Goal: Information Seeking & Learning: Learn about a topic

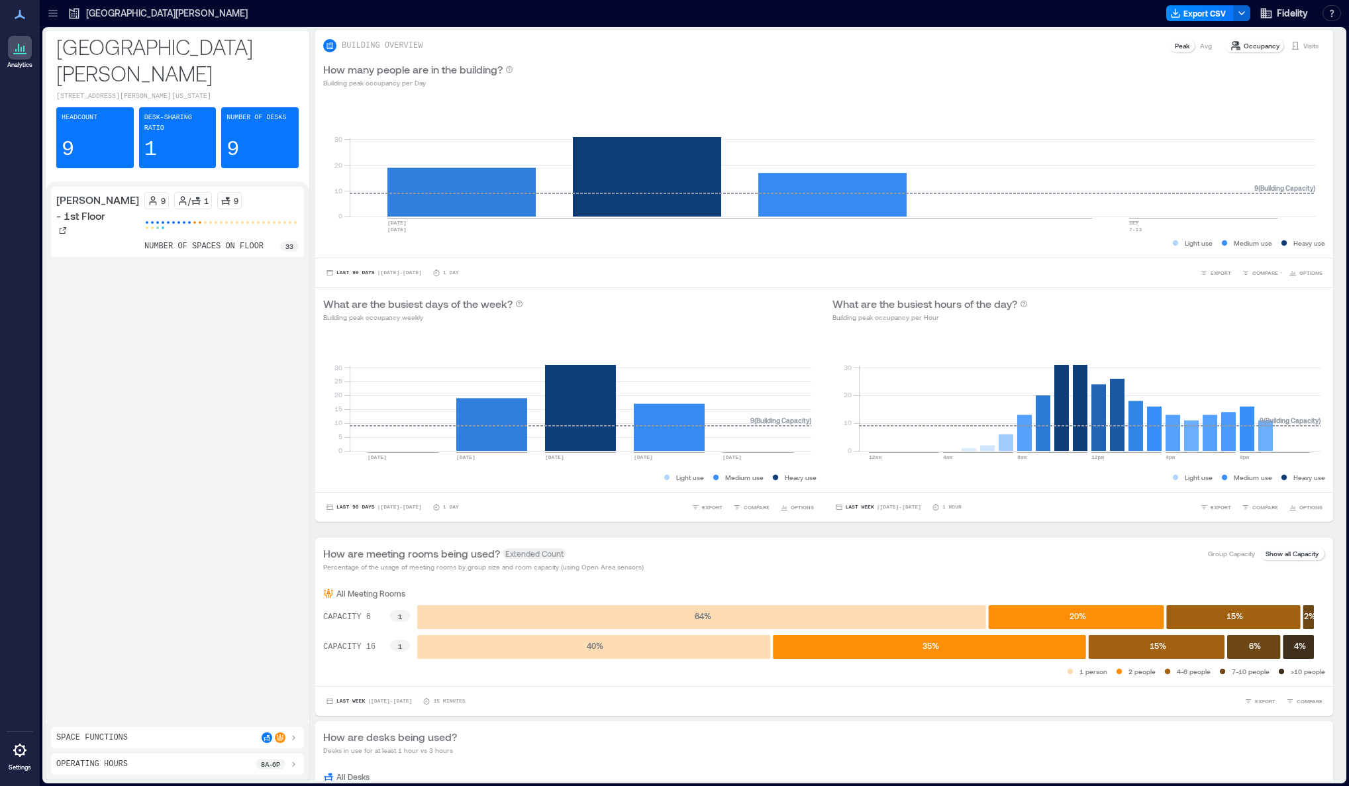
click at [103, 14] on p "[GEOGRAPHIC_DATA][PERSON_NAME]" at bounding box center [167, 13] width 162 height 13
click at [72, 13] on icon at bounding box center [75, 14] width 10 height 11
click at [52, 16] on icon at bounding box center [52, 15] width 9 height 1
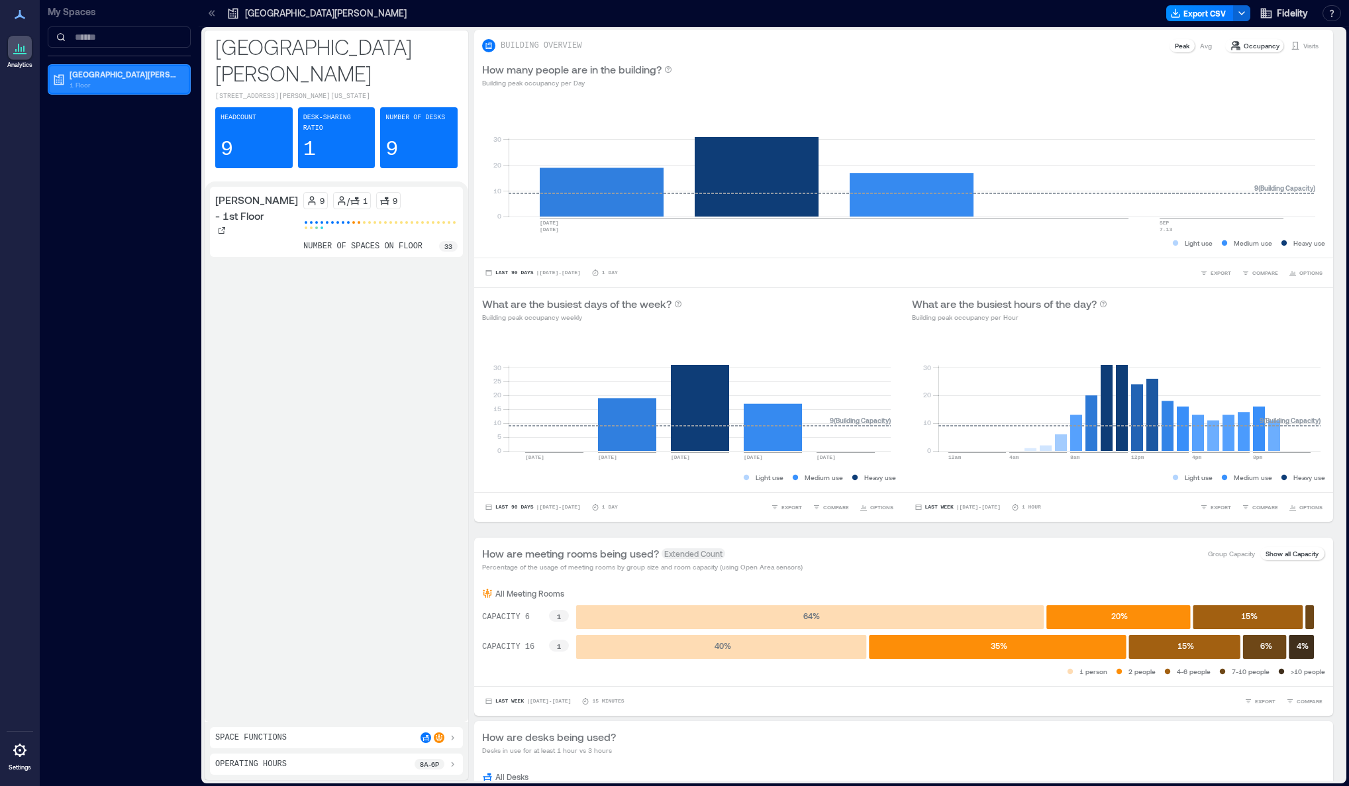
click at [74, 82] on p "1 Floor" at bounding box center [125, 84] width 111 height 11
click at [87, 124] on p "[PERSON_NAME] - 1st Floor" at bounding box center [118, 122] width 100 height 11
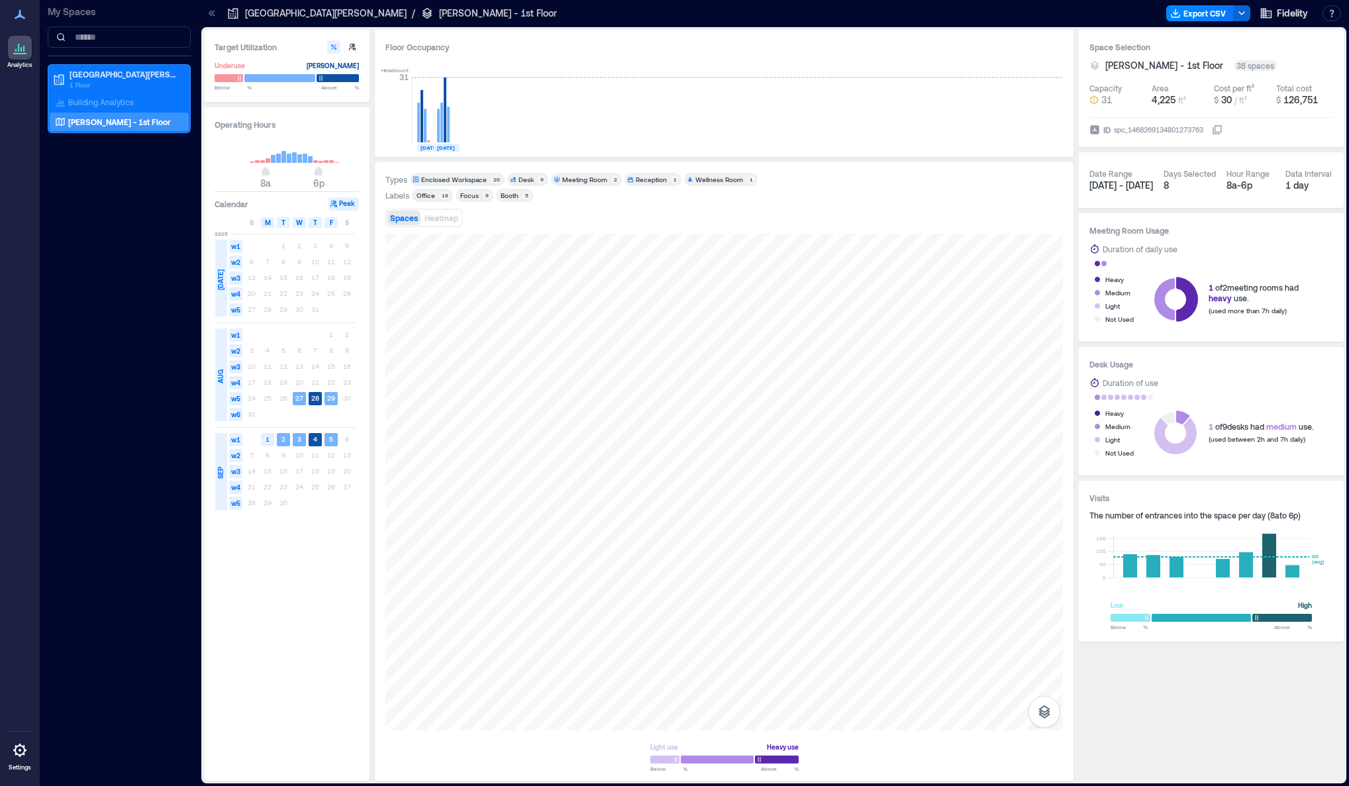
click at [163, 644] on div "My Spaces [GEOGRAPHIC_DATA][PERSON_NAME] 1 Floor Building Analytics [PERSON_NAM…" at bounding box center [119, 393] width 159 height 786
click at [92, 97] on p "Building Analytics" at bounding box center [101, 102] width 66 height 11
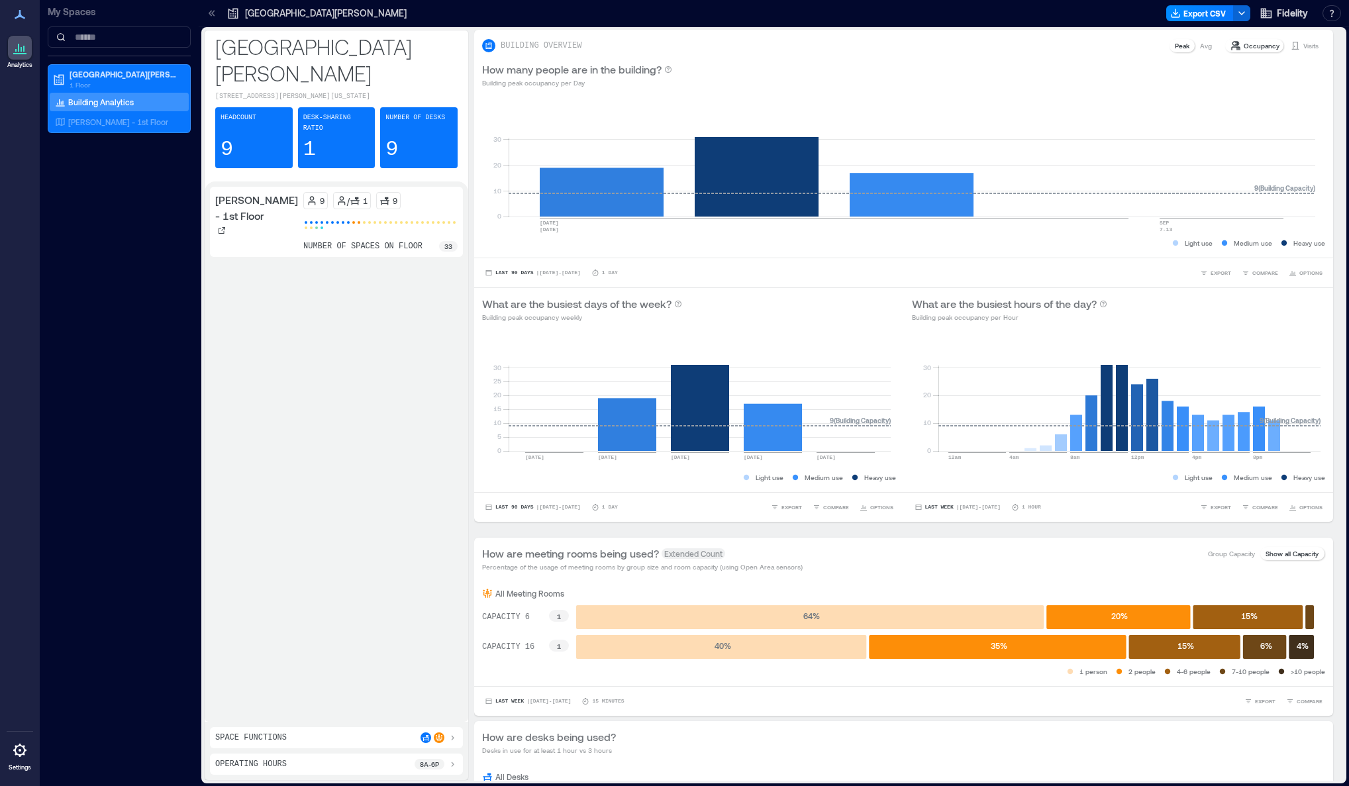
click at [279, 287] on div "[PERSON_NAME] - 1st Floor 9 / 1 9 number of spaces on floor 33" at bounding box center [336, 452] width 253 height 530
click at [1200, 46] on p "Avg" at bounding box center [1206, 45] width 12 height 11
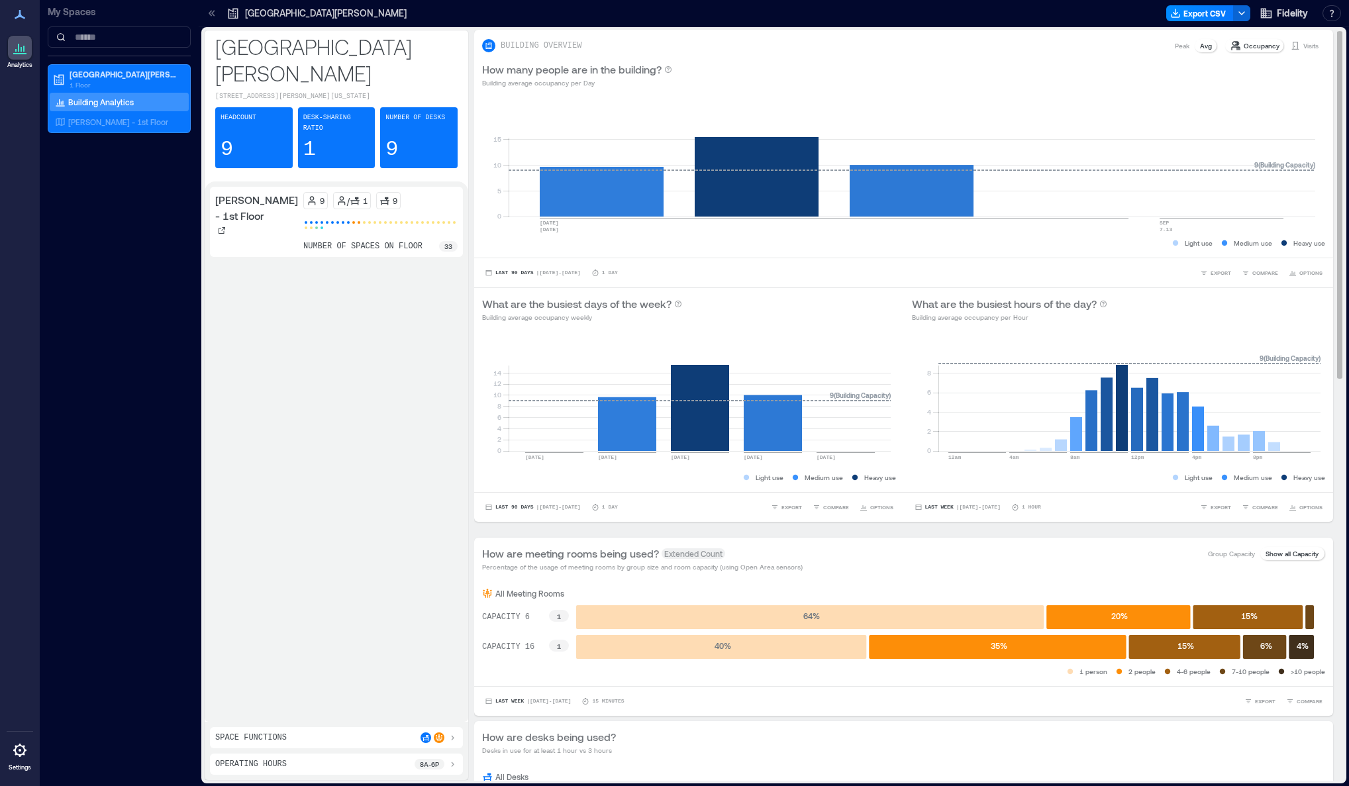
click at [1175, 48] on p "Peak" at bounding box center [1182, 45] width 15 height 11
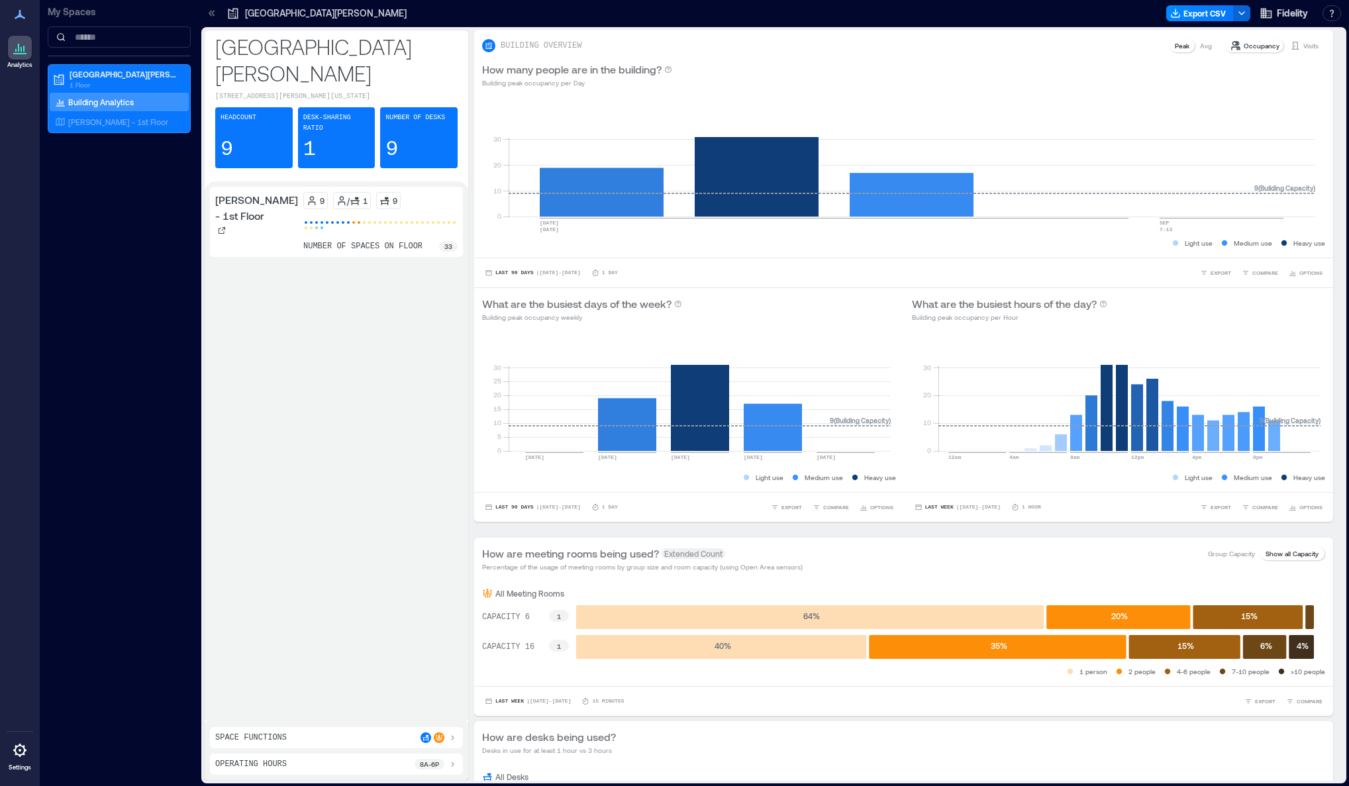
click at [458, 283] on div "[PERSON_NAME] - 1st Floor 9 / 1 9 number of spaces on floor 33" at bounding box center [336, 452] width 253 height 530
click at [529, 273] on span "Last 90 Days" at bounding box center [514, 273] width 38 height 0
drag, startPoint x: 285, startPoint y: 310, endPoint x: 289, endPoint y: 199, distance: 111.3
click at [285, 310] on div "[PERSON_NAME] - 1st Floor 9 / 1 9 number of spaces on floor 33" at bounding box center [336, 452] width 253 height 530
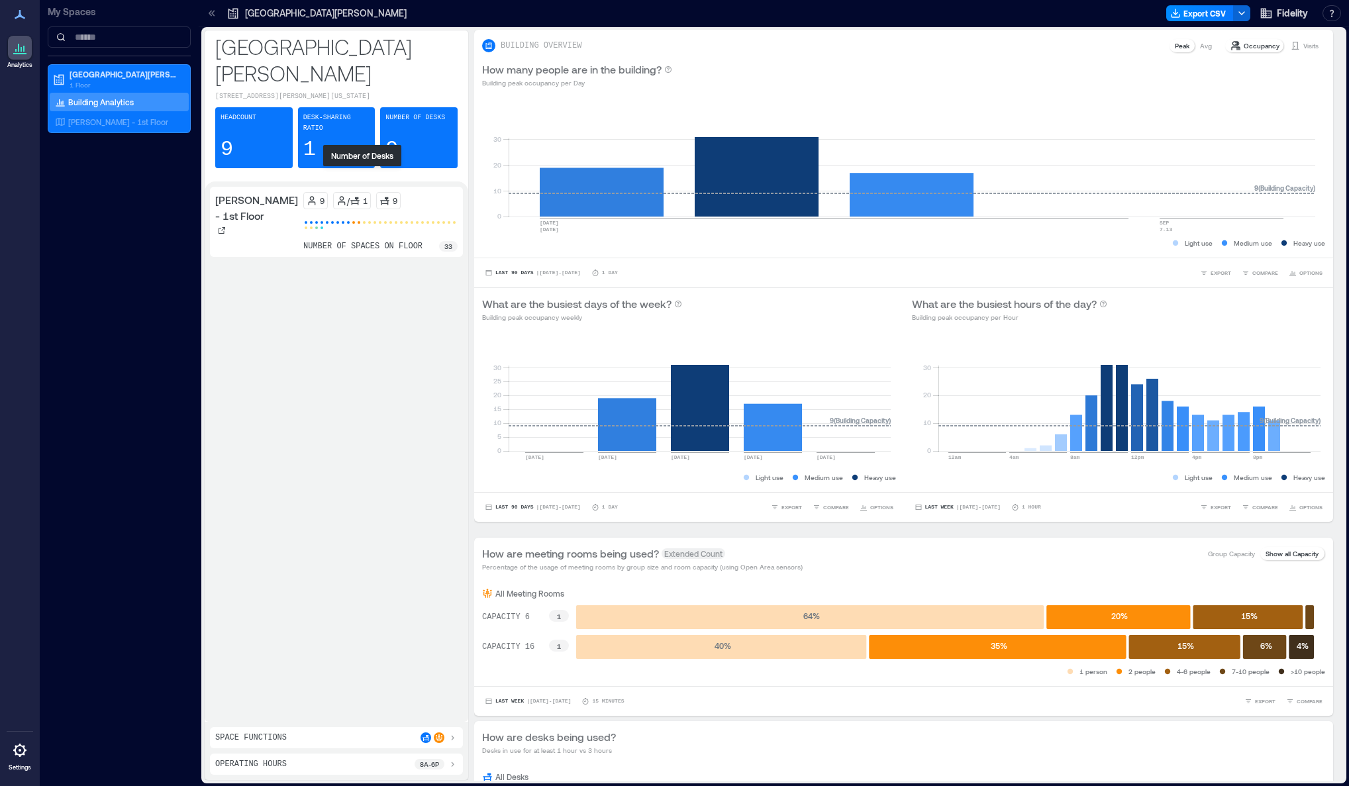
click at [379, 195] on icon at bounding box center [384, 200] width 11 height 11
drag, startPoint x: 441, startPoint y: 370, endPoint x: 475, endPoint y: 360, distance: 36.0
click at [441, 370] on div "[PERSON_NAME] - 1st Floor 9 / 1 9 number of spaces on floor 33" at bounding box center [336, 452] width 253 height 530
click at [1252, 505] on span "COMPARE" at bounding box center [1265, 507] width 26 height 8
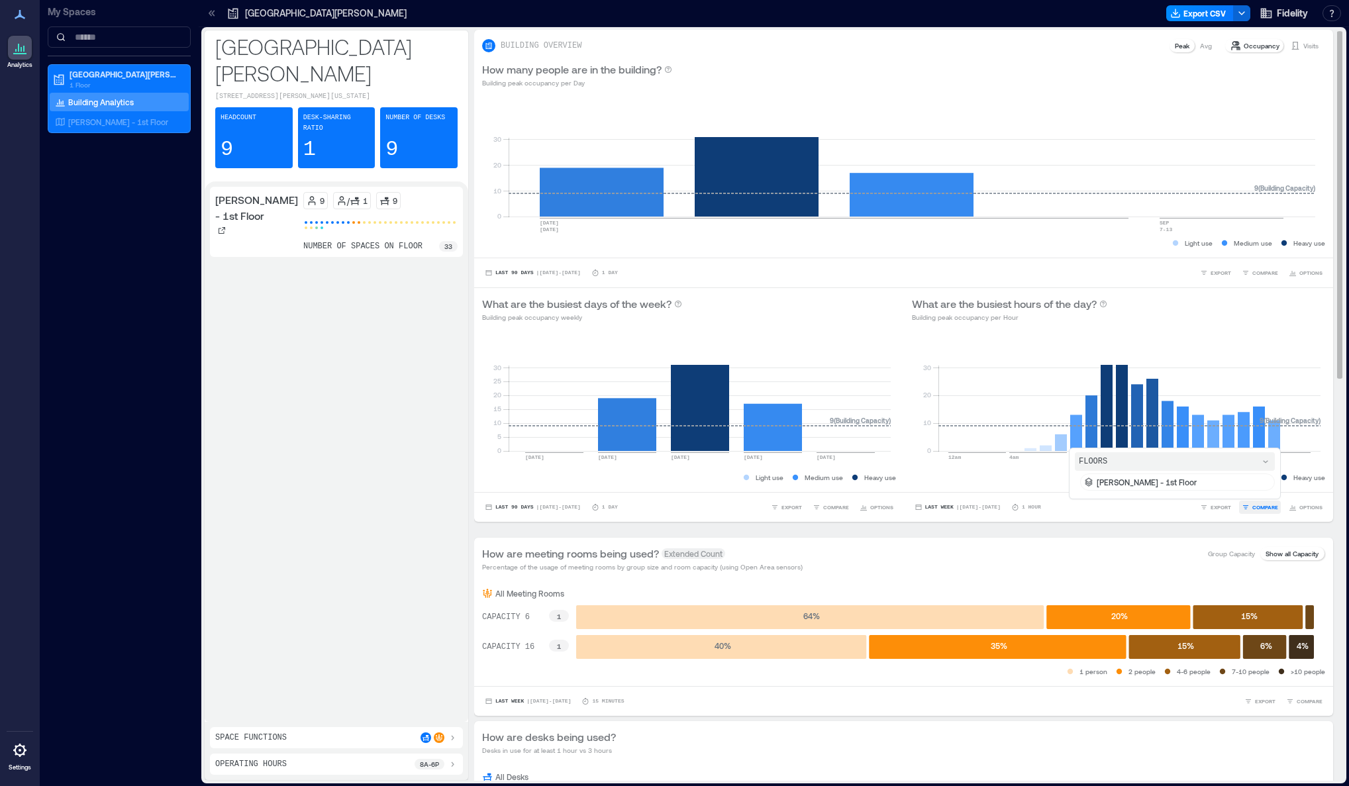
click at [1252, 505] on span "COMPARE" at bounding box center [1265, 507] width 26 height 8
click at [1241, 267] on button "COMPARE" at bounding box center [1260, 272] width 42 height 13
click at [1236, 297] on div "What are the busiest hours of the day? Building peak occupancy per Hour" at bounding box center [1119, 309] width 414 height 26
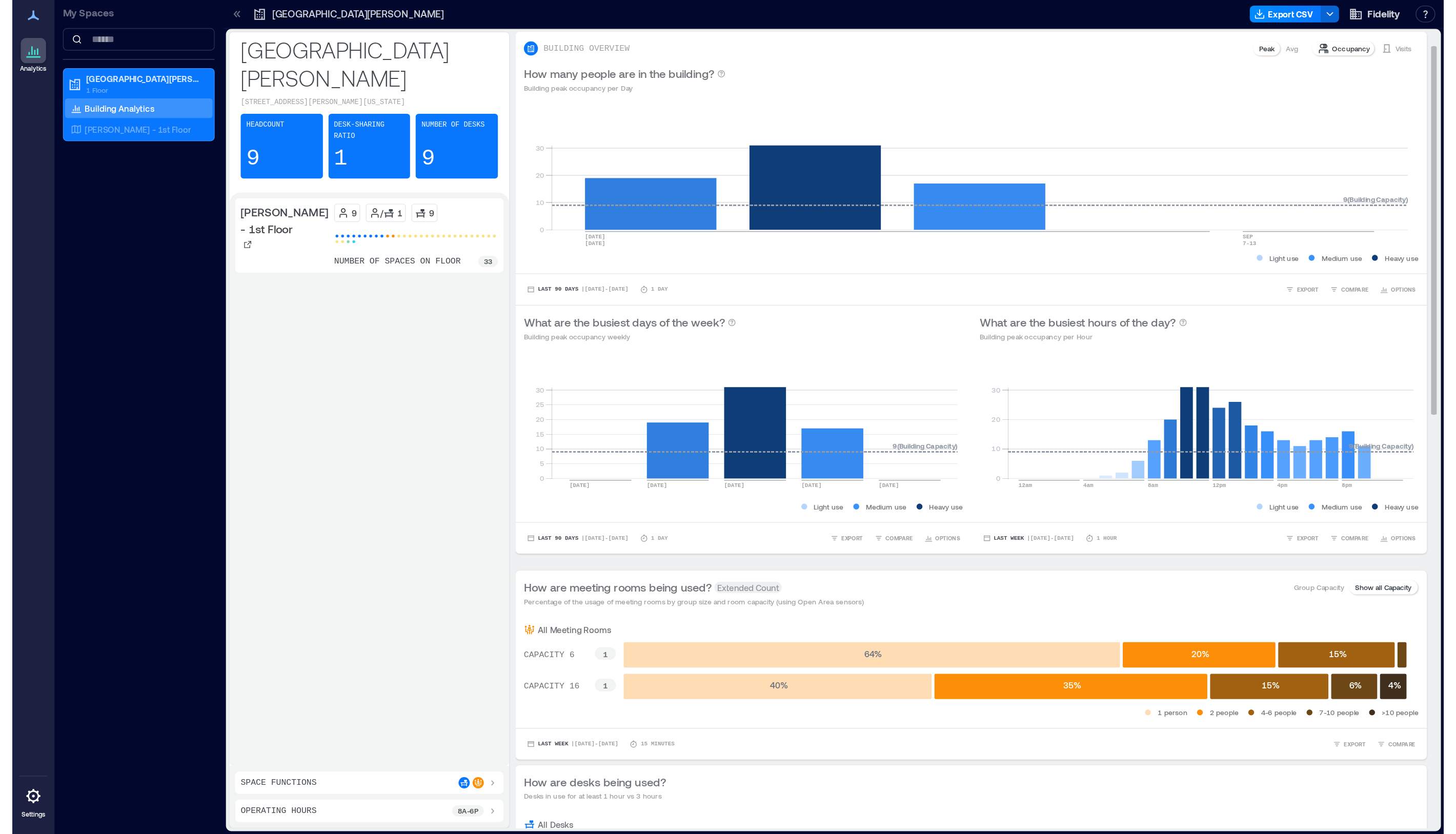
scroll to position [102, 0]
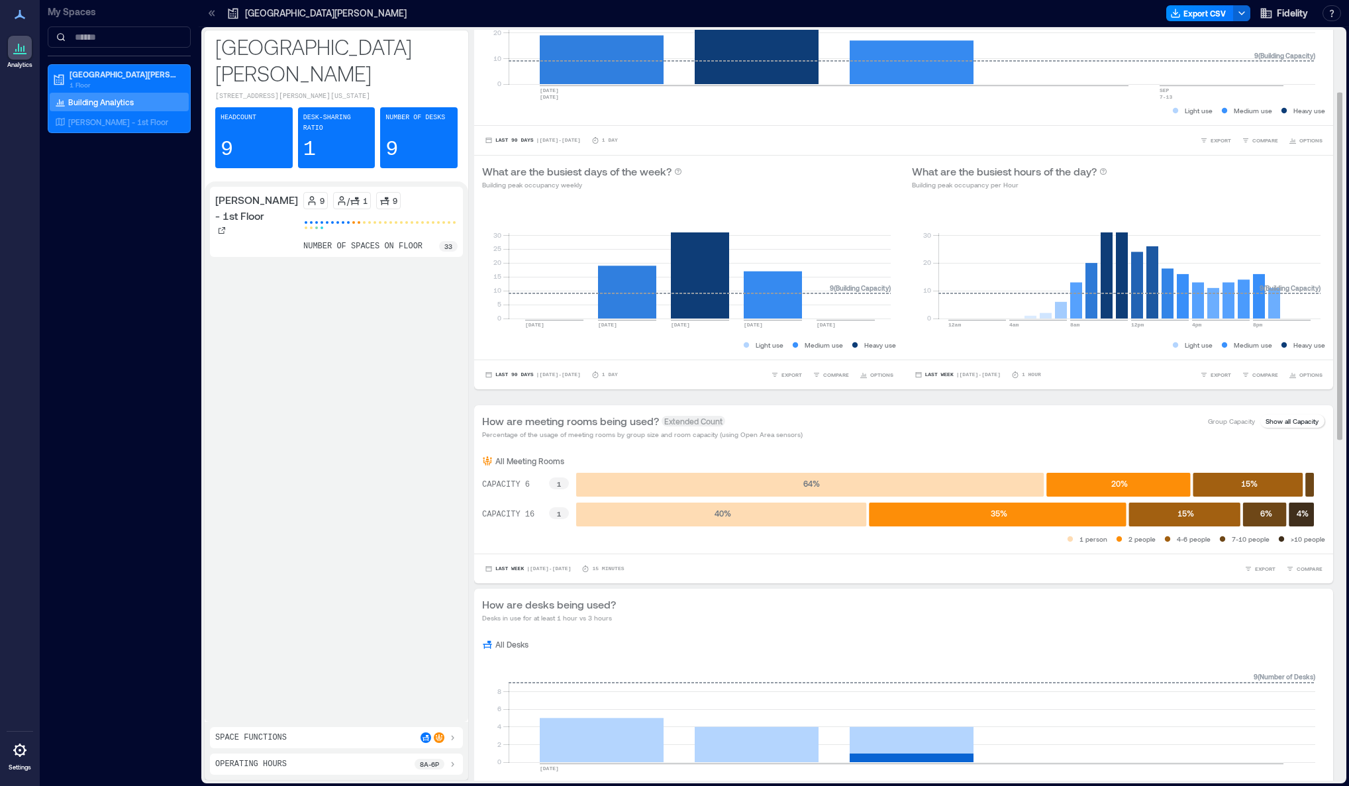
click at [760, 552] on div "All Meeting Rooms CAPACITY 6 1 CAPACITY 16 1 64 % 20 % 15 % 40 % 35 % 15 % 6 % …" at bounding box center [903, 501] width 859 height 106
click at [113, 121] on p "[PERSON_NAME] - 1st Floor" at bounding box center [118, 122] width 100 height 11
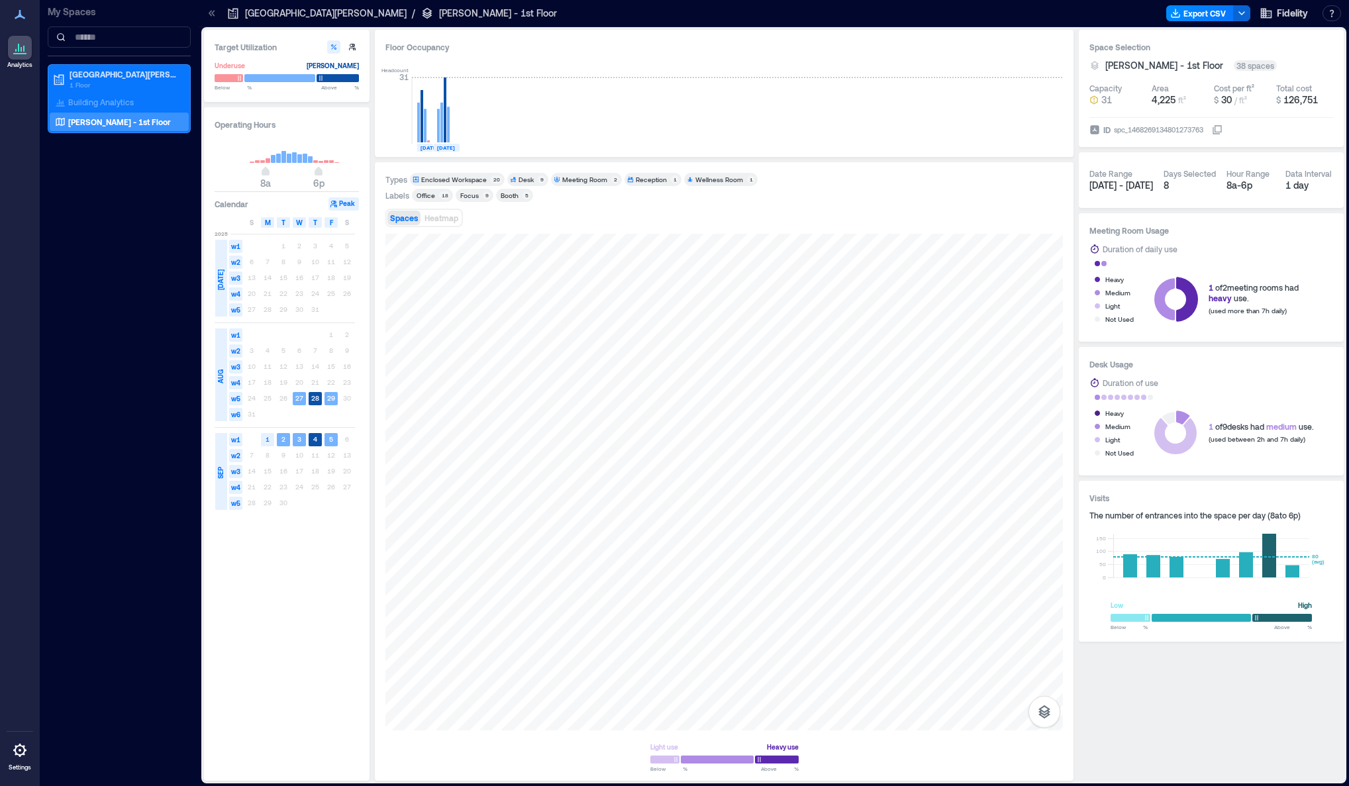
drag, startPoint x: 307, startPoint y: 645, endPoint x: 326, endPoint y: 638, distance: 20.5
click at [307, 645] on div "Operating Hours 8a 6p Calendar Peak S M T W T F S [DATE] w1 1 2 3 4 5 w2 6 7 8 …" at bounding box center [287, 443] width 166 height 673
click at [446, 181] on div "Enclosed Workspace" at bounding box center [454, 179] width 66 height 9
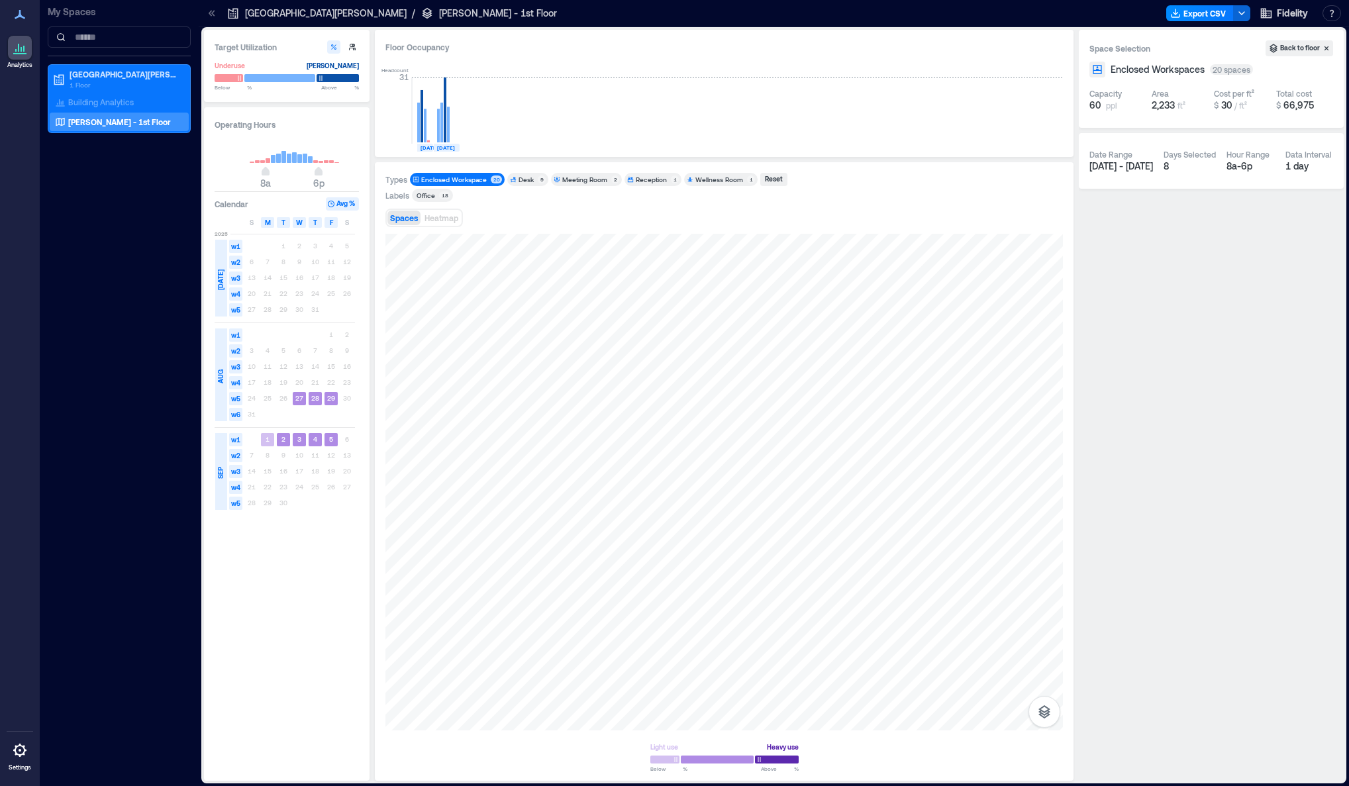
click at [519, 177] on div "Desk" at bounding box center [526, 179] width 15 height 9
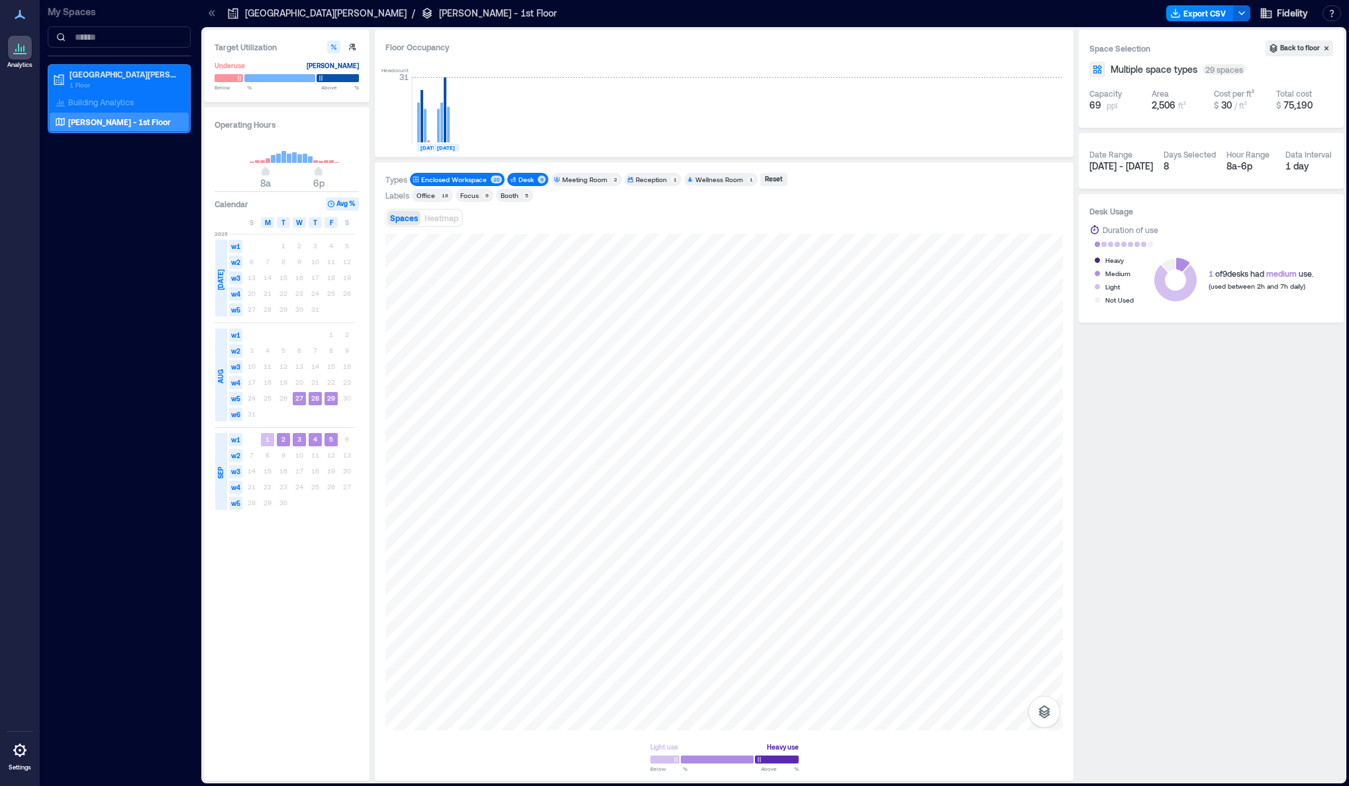
click at [469, 180] on div "Enclosed Workspace" at bounding box center [454, 179] width 66 height 9
click at [570, 179] on div "Meeting Room" at bounding box center [584, 179] width 45 height 9
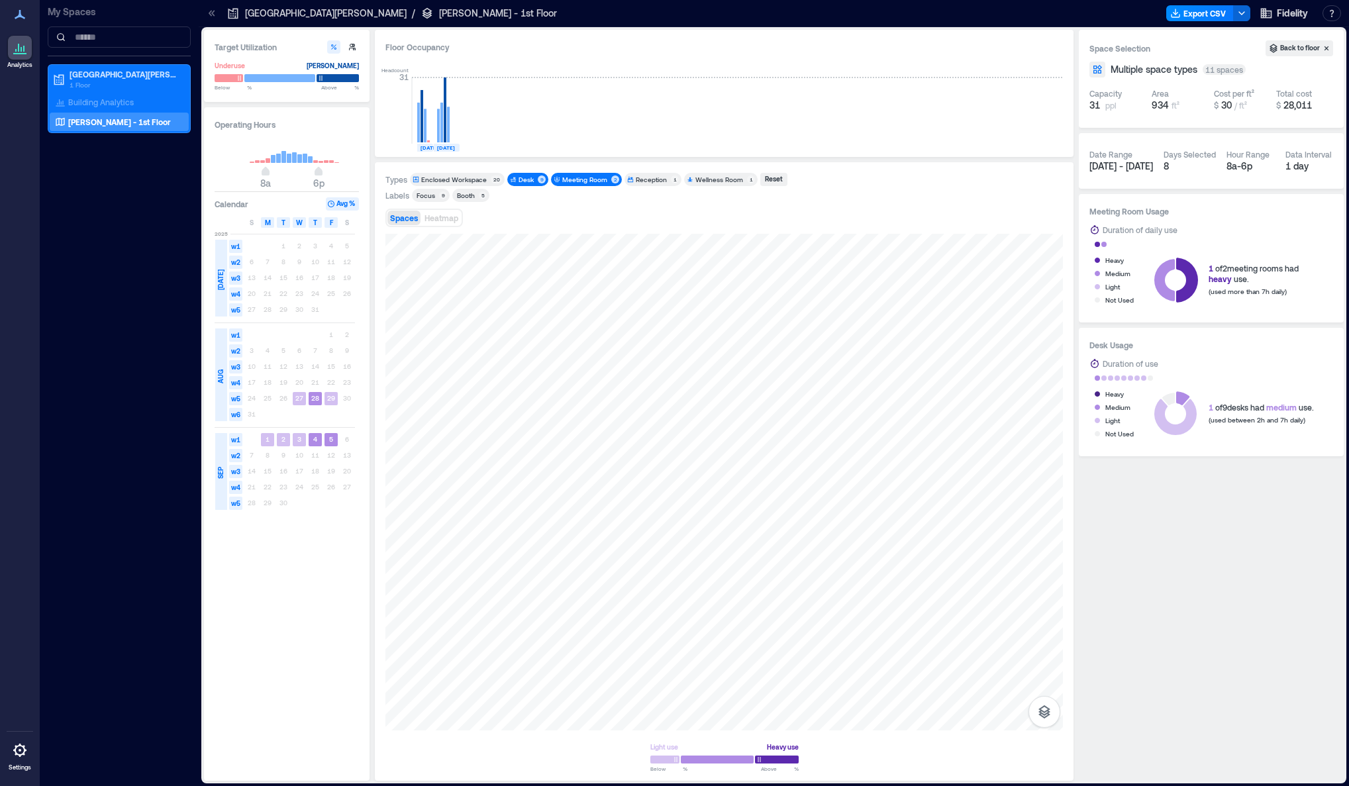
click at [519, 178] on div "Desk" at bounding box center [526, 179] width 15 height 9
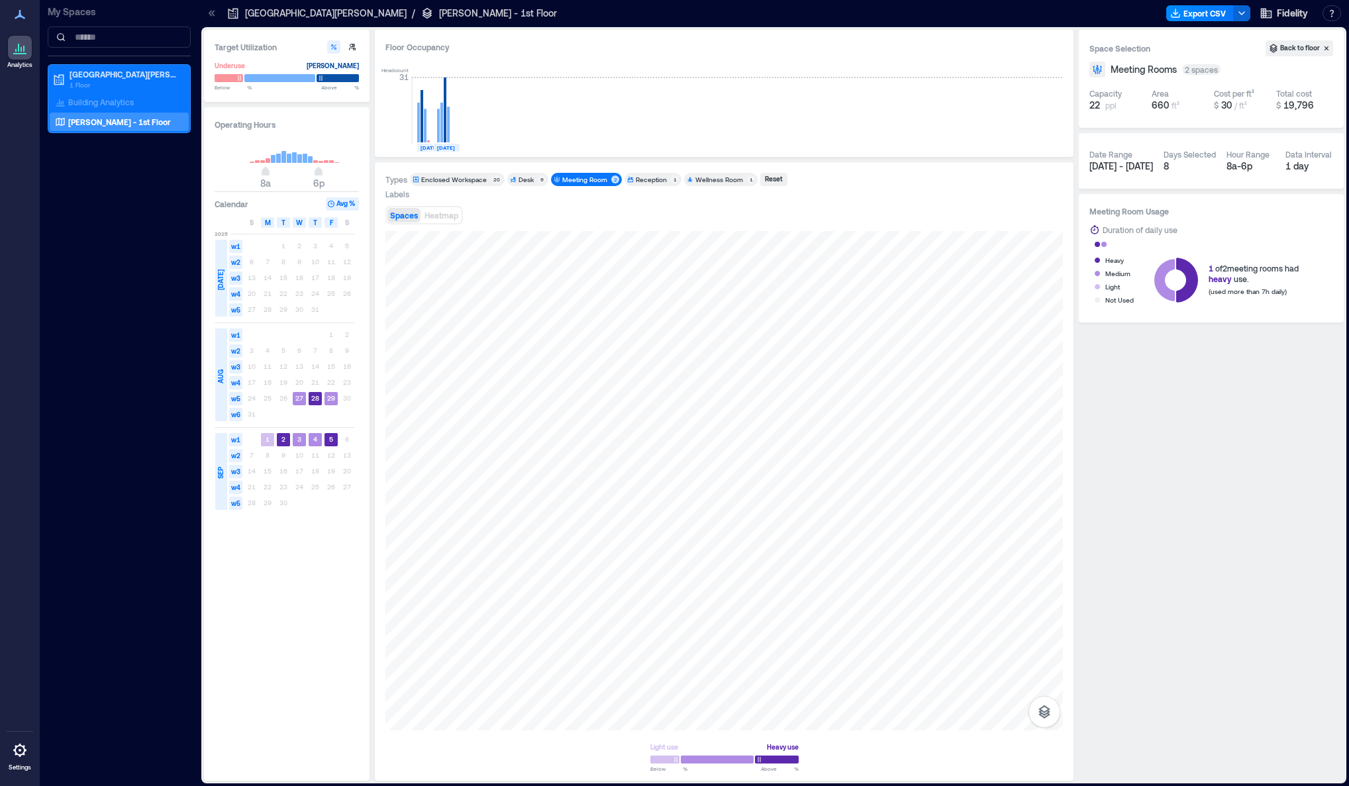
click at [579, 179] on div "Meeting Room" at bounding box center [584, 179] width 45 height 9
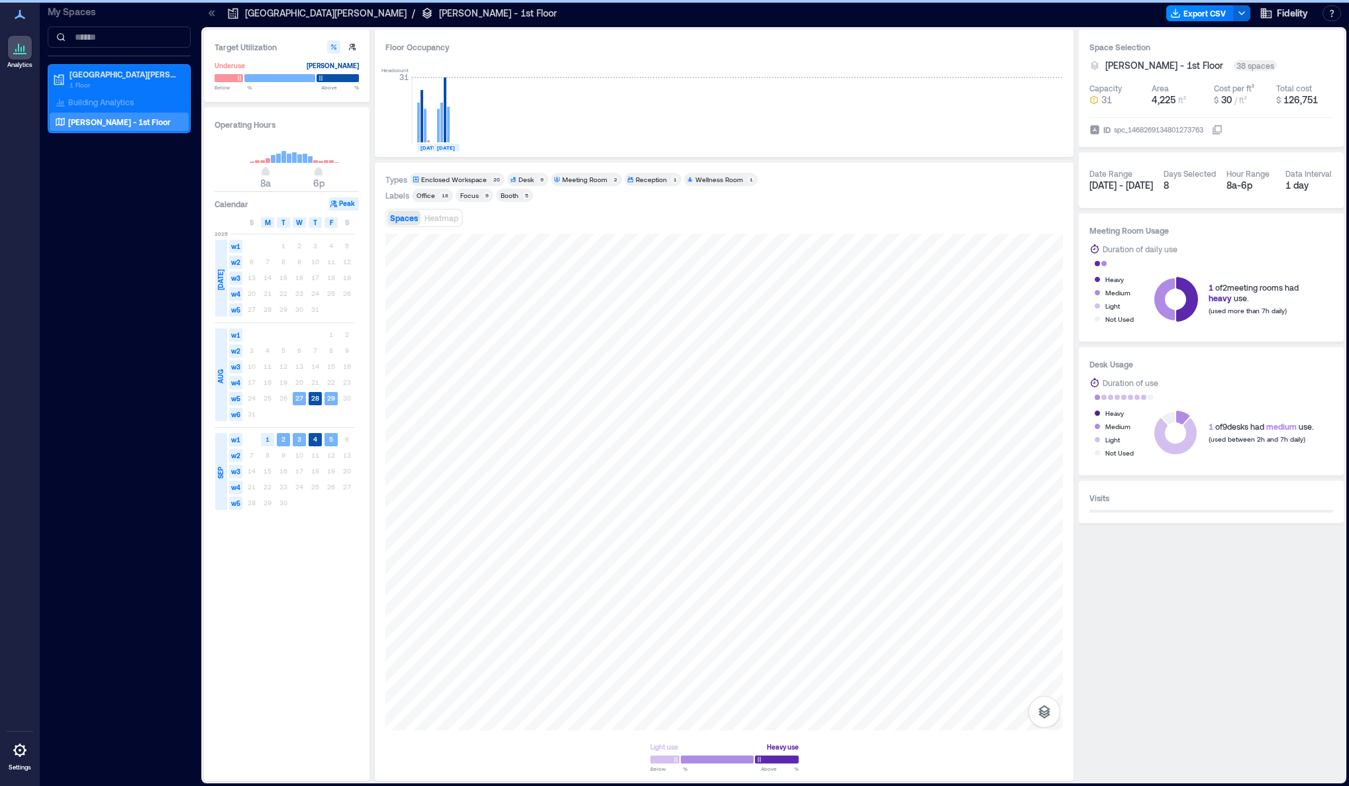
click at [436, 181] on div "Enclosed Workspace" at bounding box center [454, 179] width 66 height 9
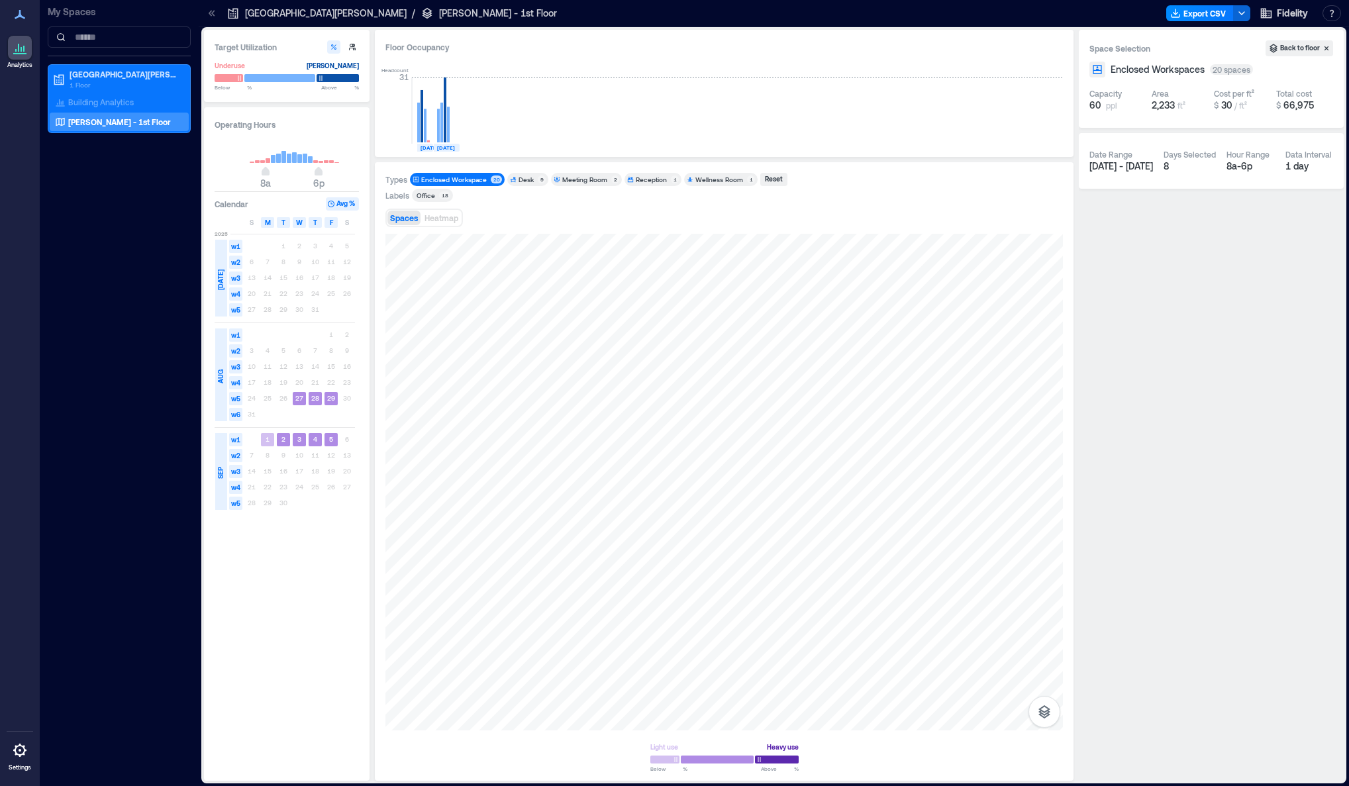
click at [717, 179] on div "Wellness Room" at bounding box center [719, 179] width 48 height 9
click at [472, 183] on div "Enclosed Workspace" at bounding box center [454, 179] width 66 height 9
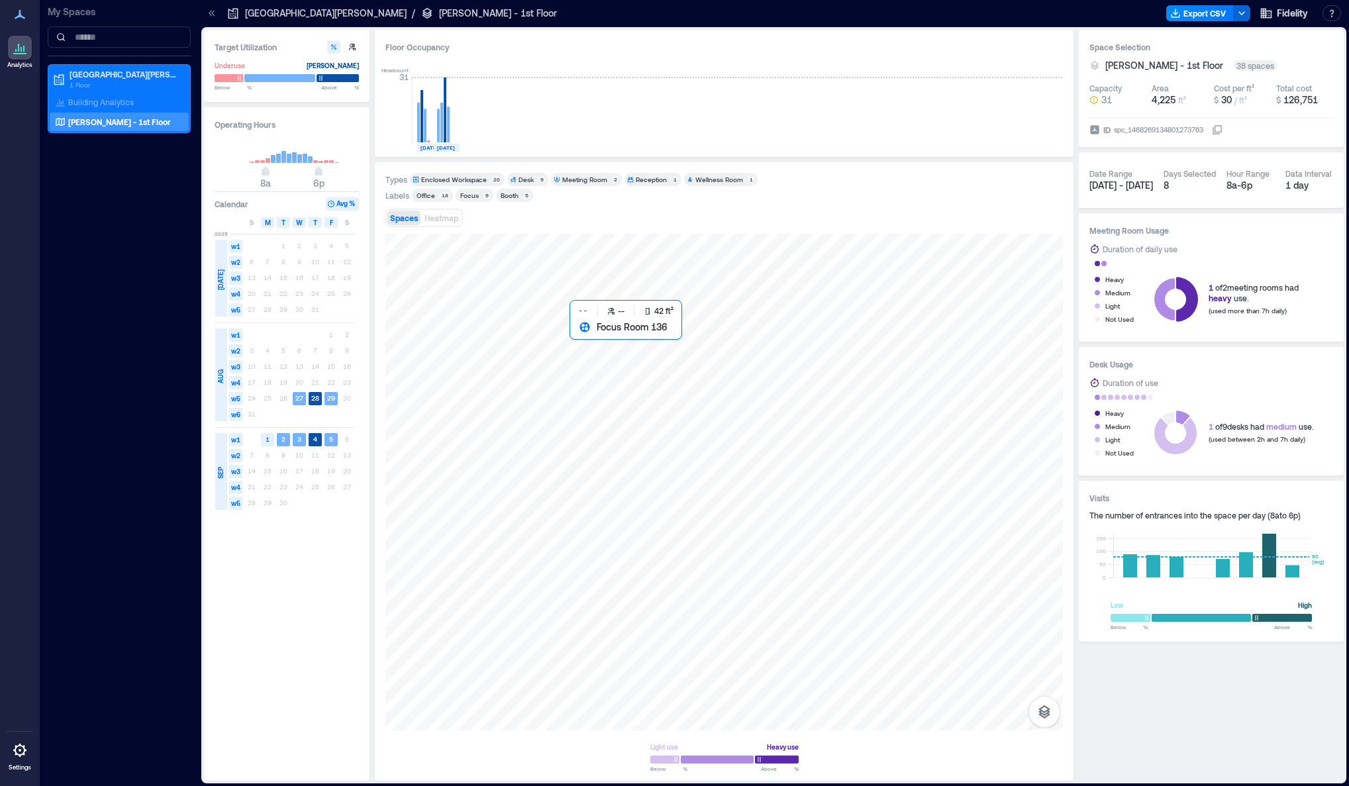
click at [583, 339] on div at bounding box center [723, 482] width 677 height 497
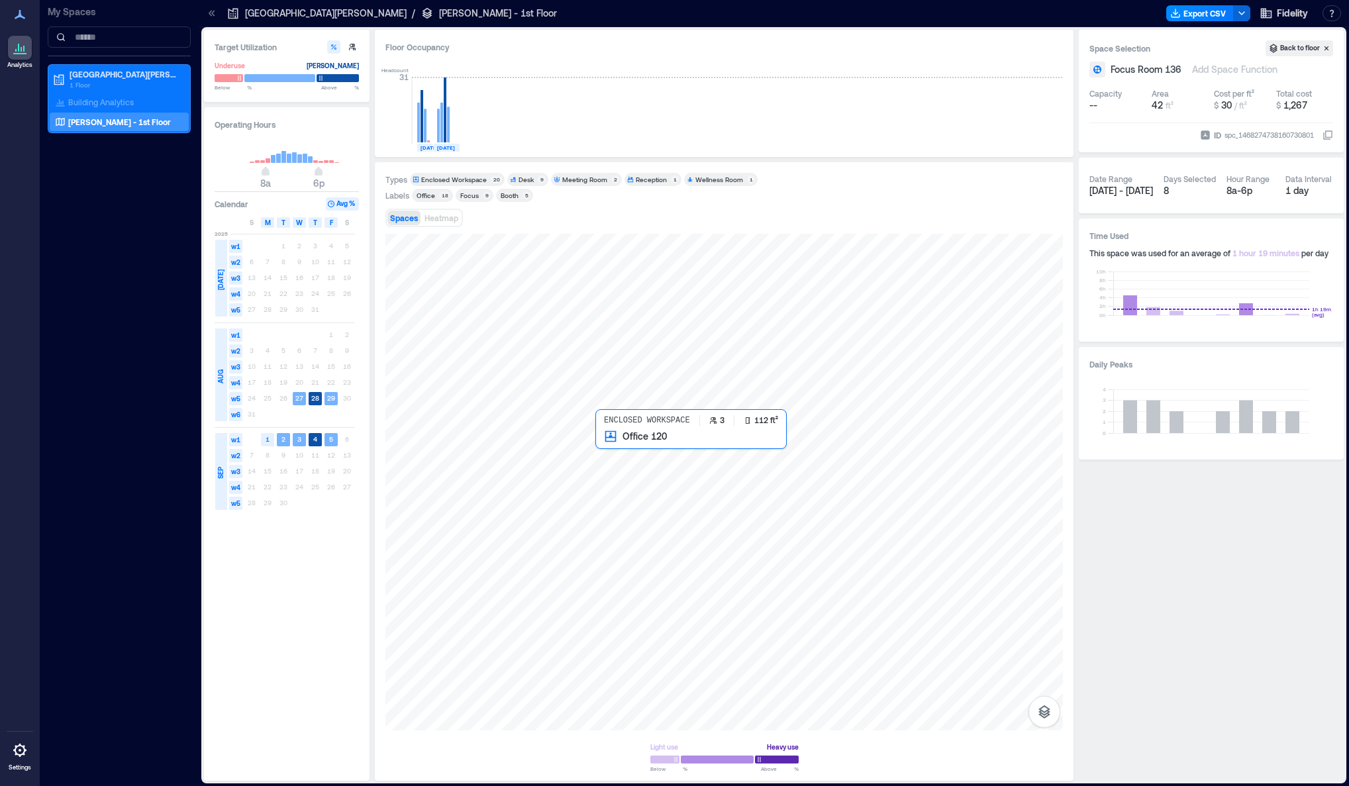
click at [616, 450] on div at bounding box center [723, 482] width 677 height 497
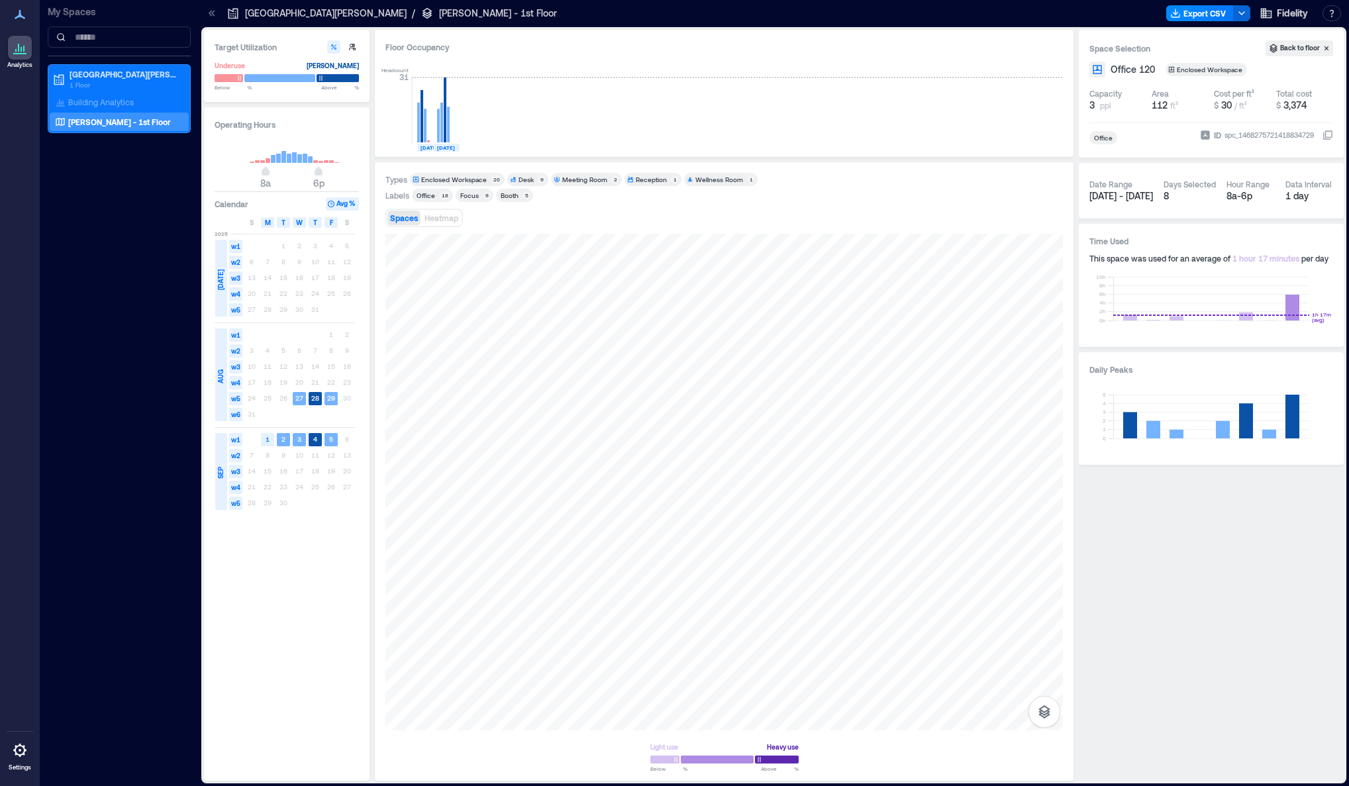
click at [1133, 134] on div "Office" at bounding box center [1141, 137] width 105 height 19
click at [1329, 136] on icon at bounding box center [1327, 135] width 11 height 11
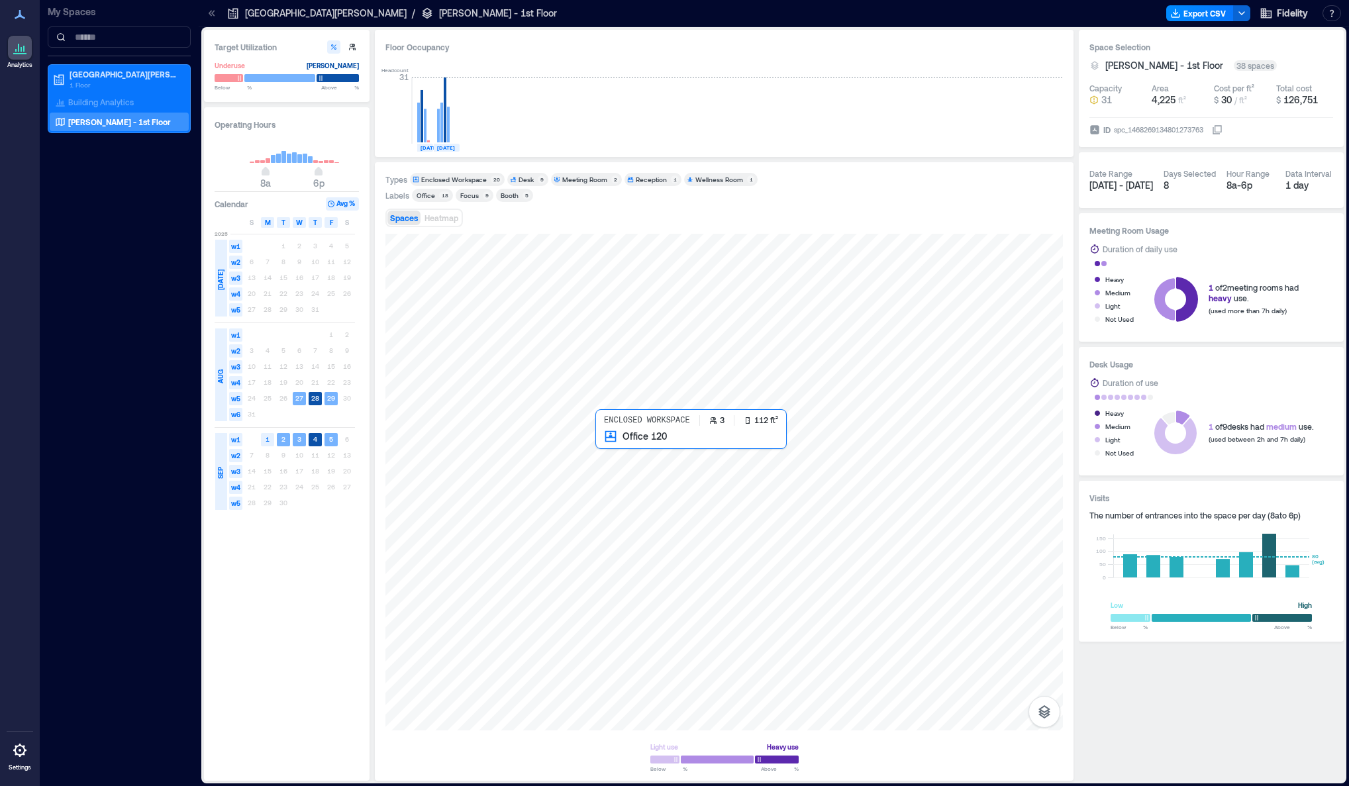
click at [624, 450] on div at bounding box center [723, 482] width 677 height 497
click at [476, 180] on div "Enclosed Workspace" at bounding box center [454, 179] width 66 height 9
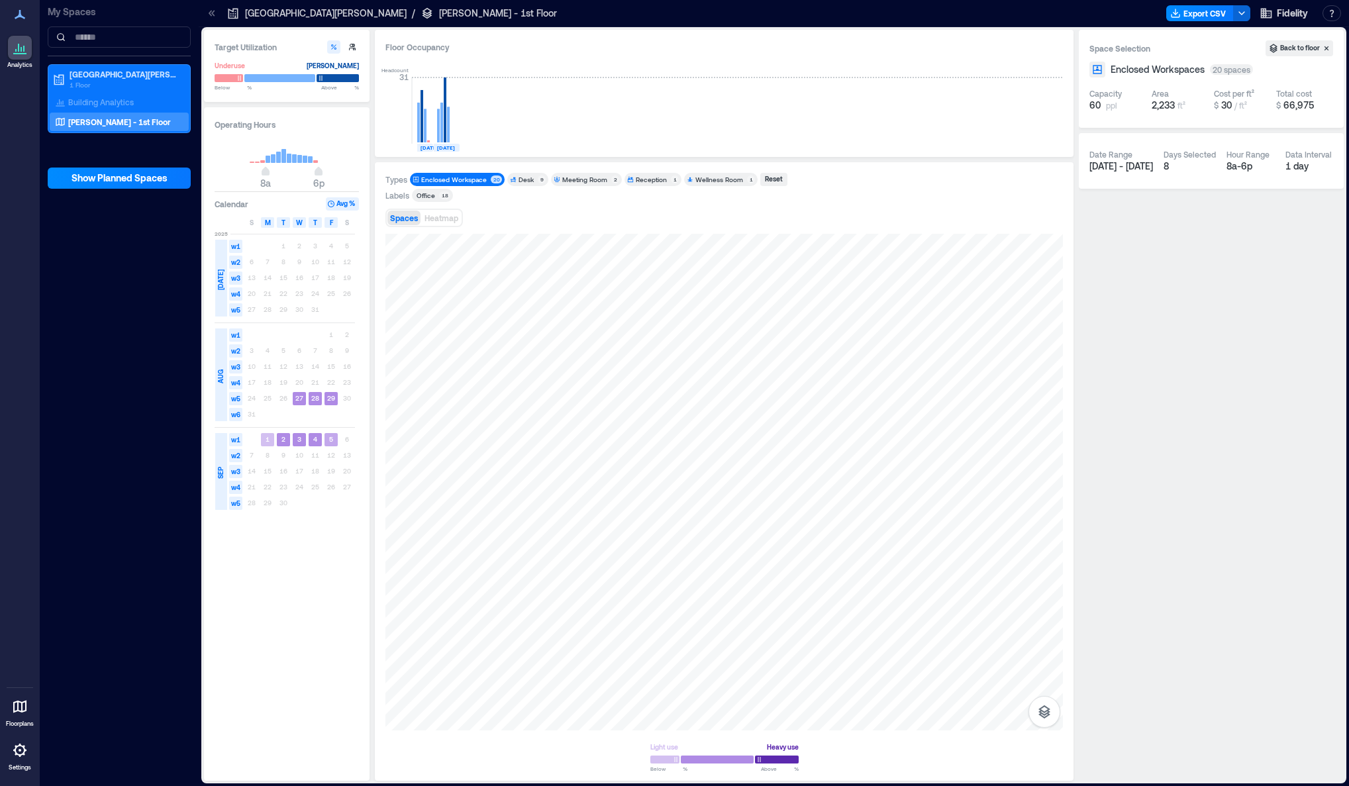
click at [330, 440] on text "5" at bounding box center [331, 439] width 4 height 8
click at [466, 177] on div "Enclosed Workspace" at bounding box center [454, 179] width 66 height 9
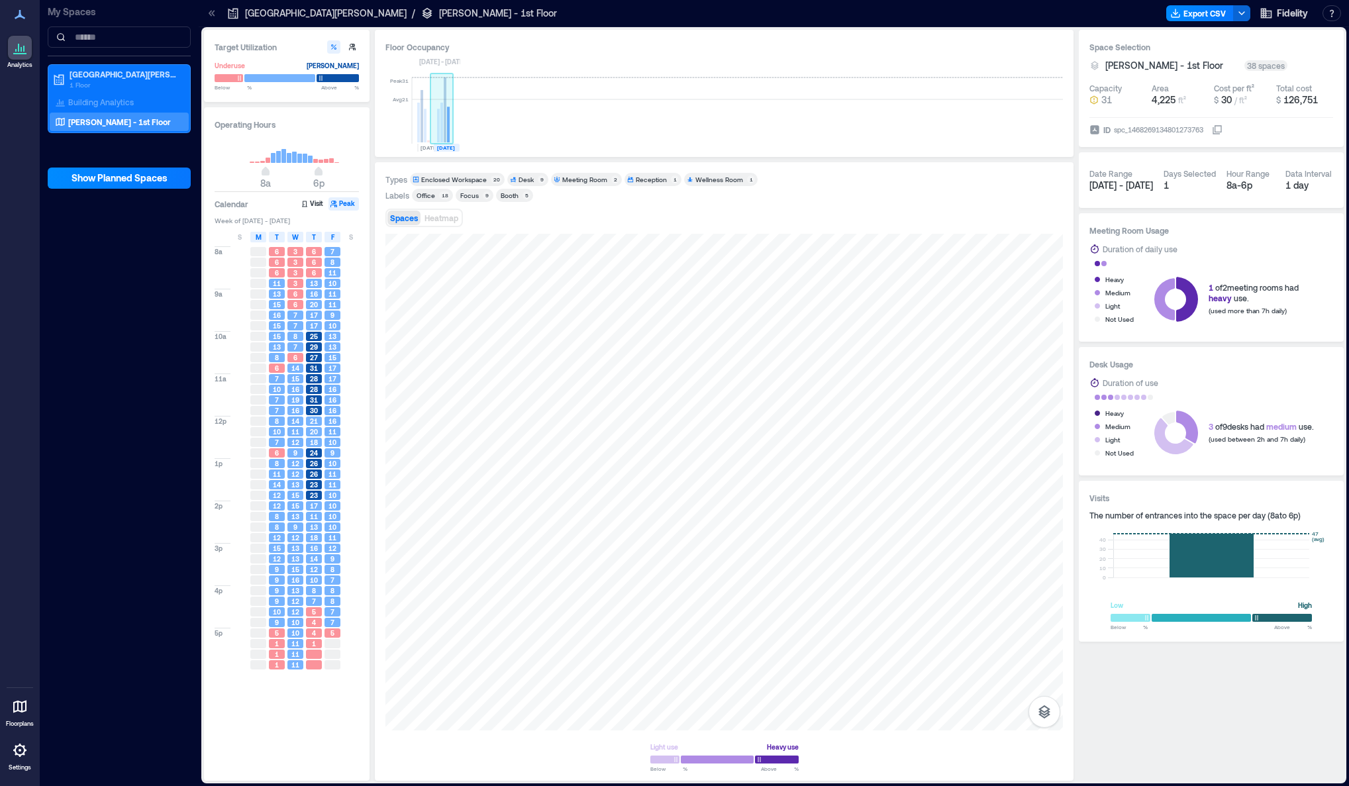
click at [448, 129] on rect at bounding box center [448, 125] width 3 height 36
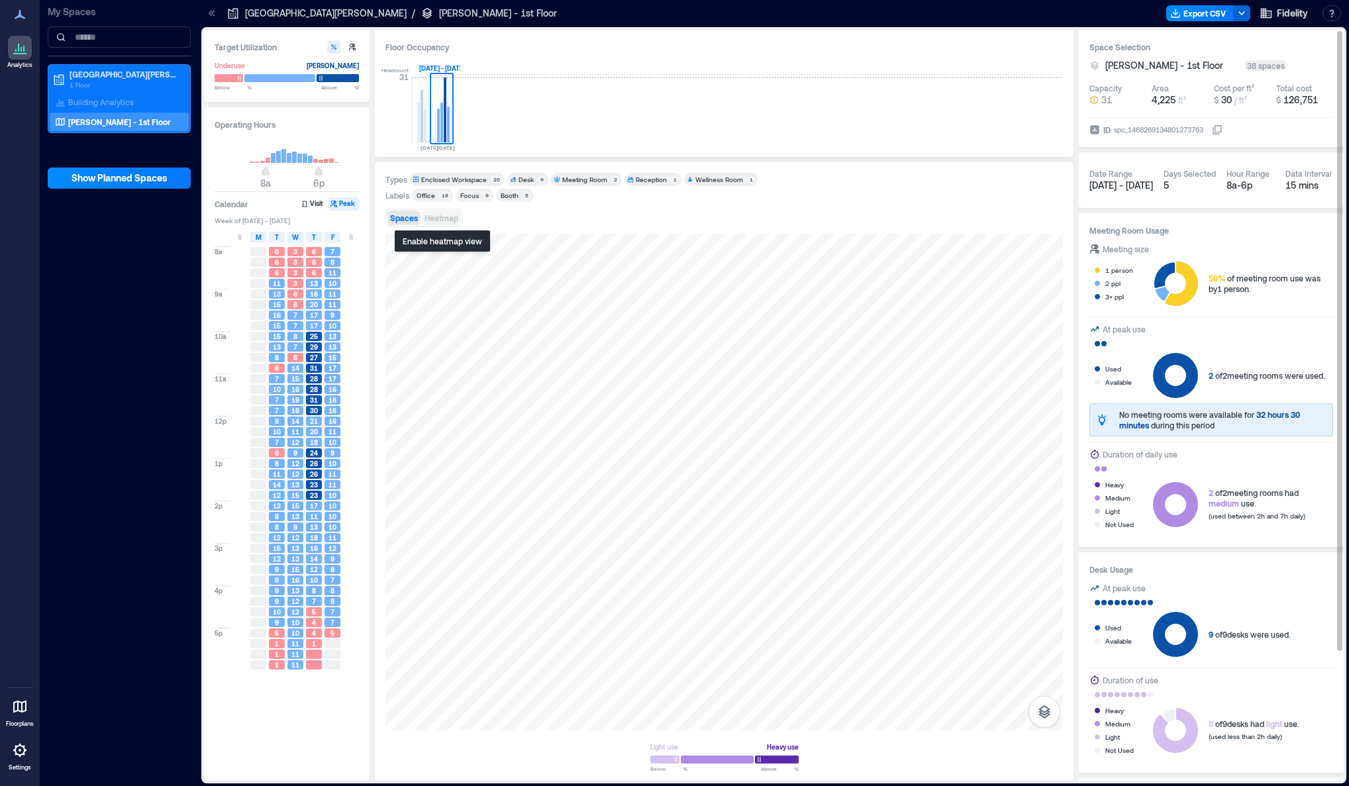
click at [438, 219] on span "Heatmap" at bounding box center [441, 217] width 34 height 9
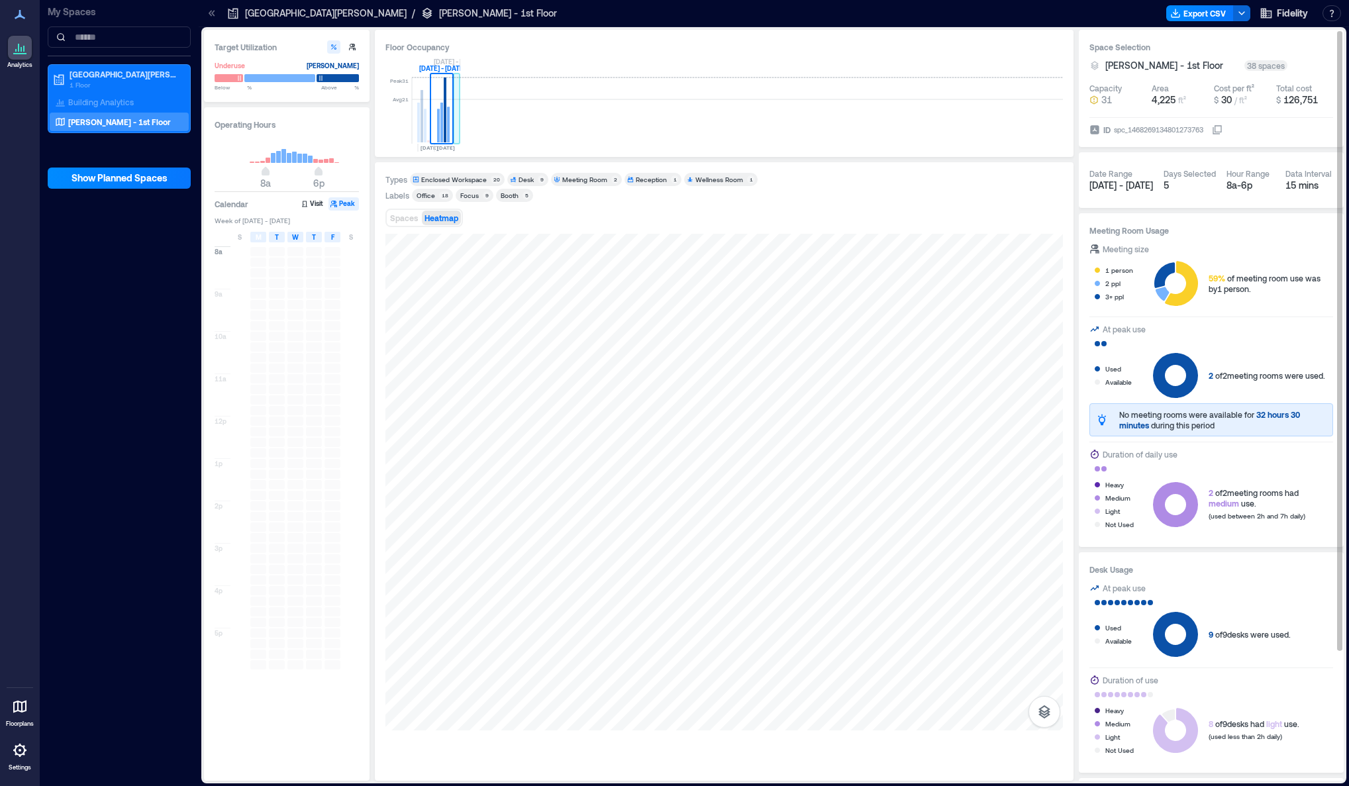
click at [446, 126] on rect at bounding box center [445, 109] width 3 height 65
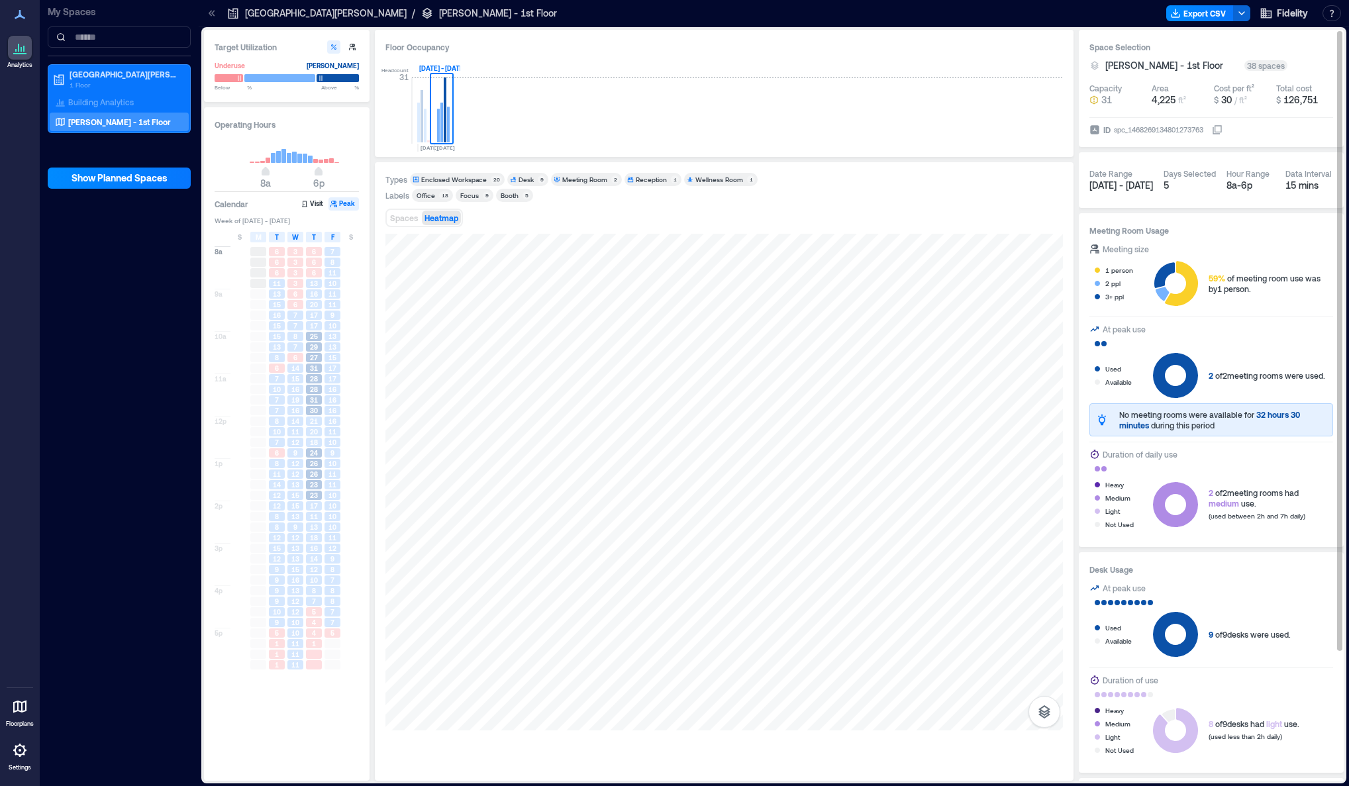
click at [415, 124] on div "Headcount [DATE] SEP, [DATE] - [DATE]" at bounding box center [723, 102] width 677 height 87
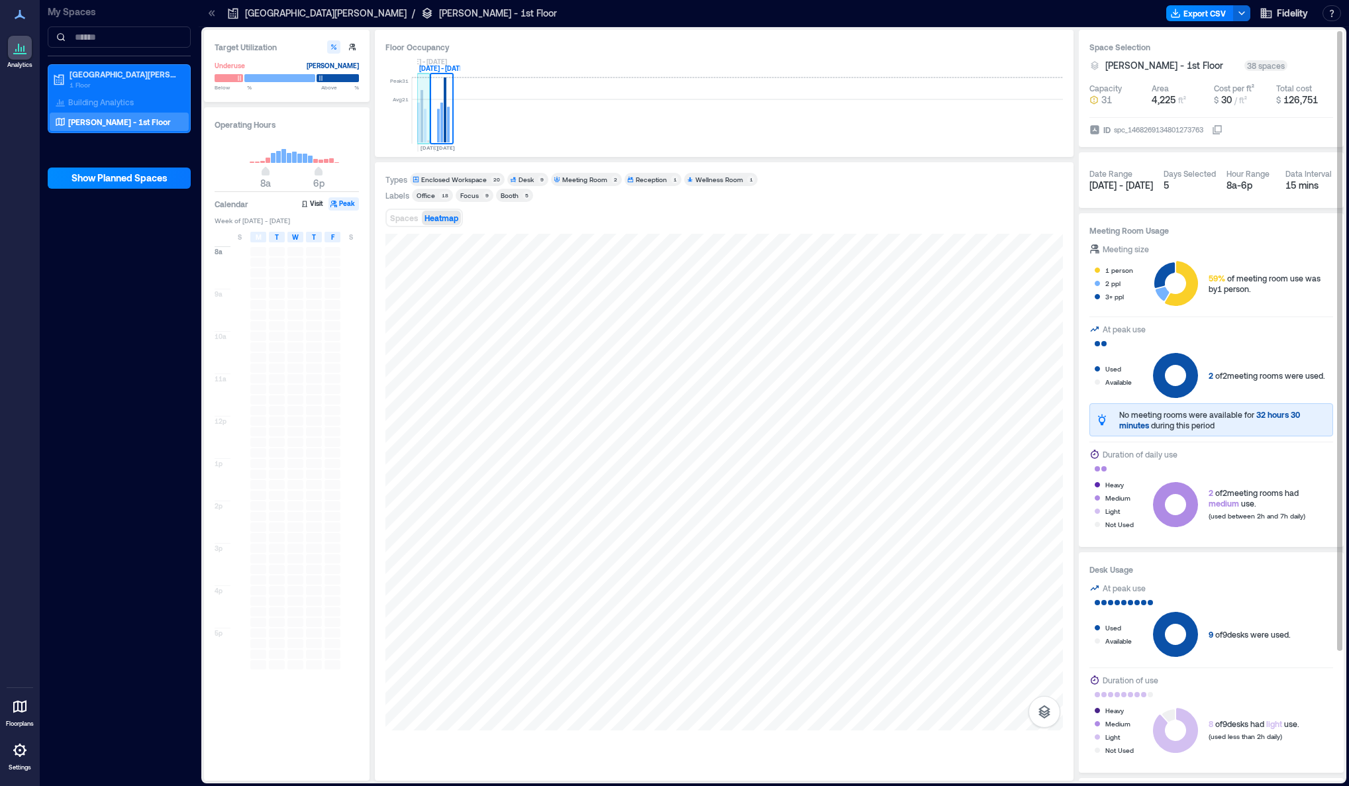
click at [421, 124] on rect at bounding box center [422, 116] width 3 height 52
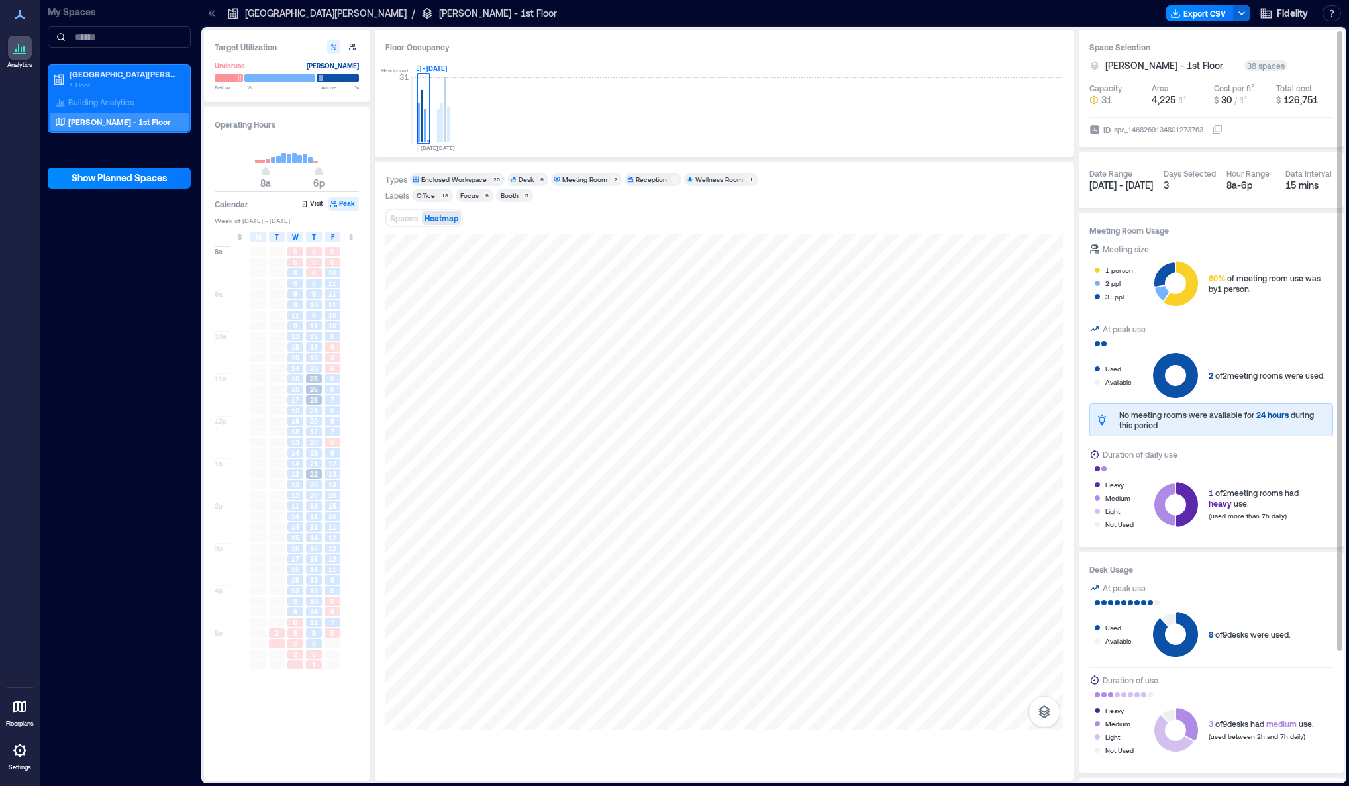
click at [455, 180] on div "Enclosed Workspace" at bounding box center [454, 179] width 66 height 9
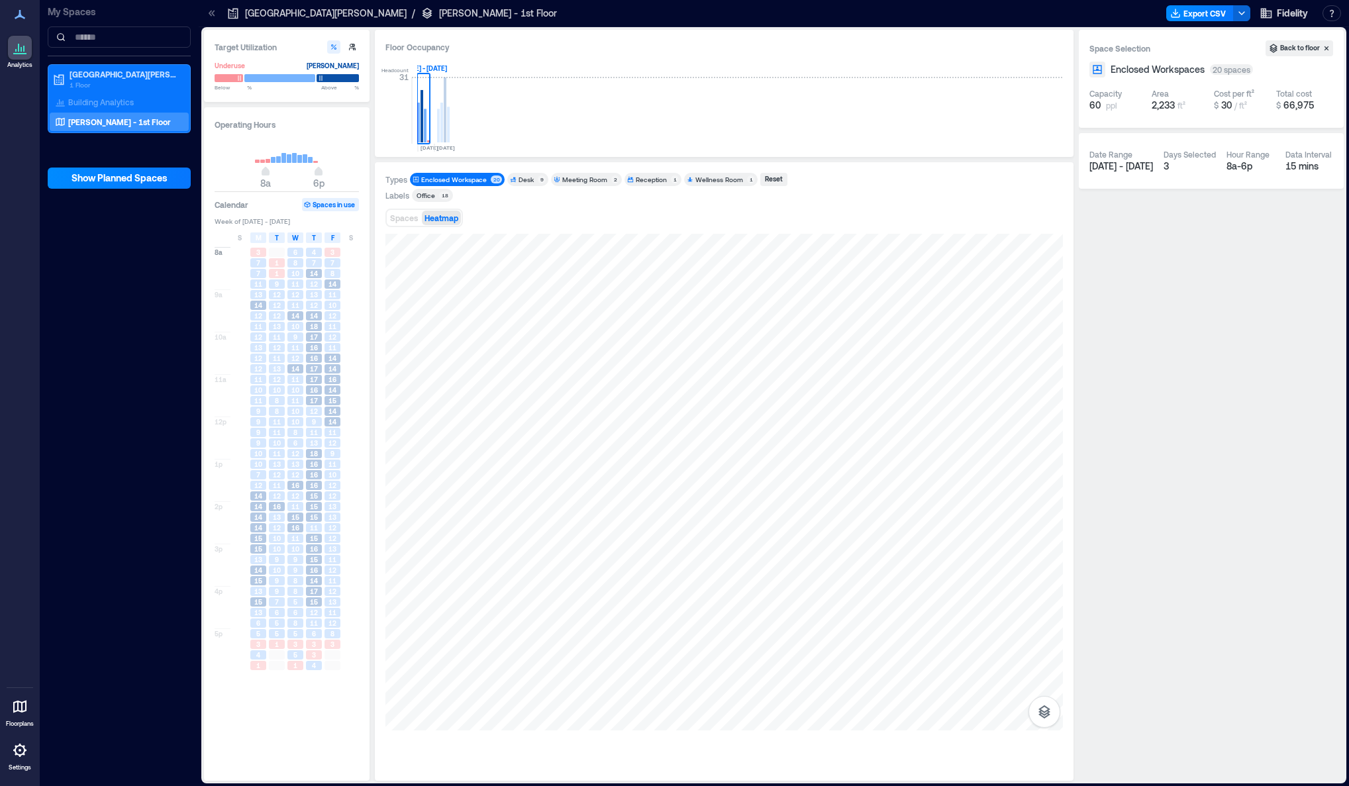
click at [471, 178] on div "Enclosed Workspace" at bounding box center [454, 179] width 66 height 9
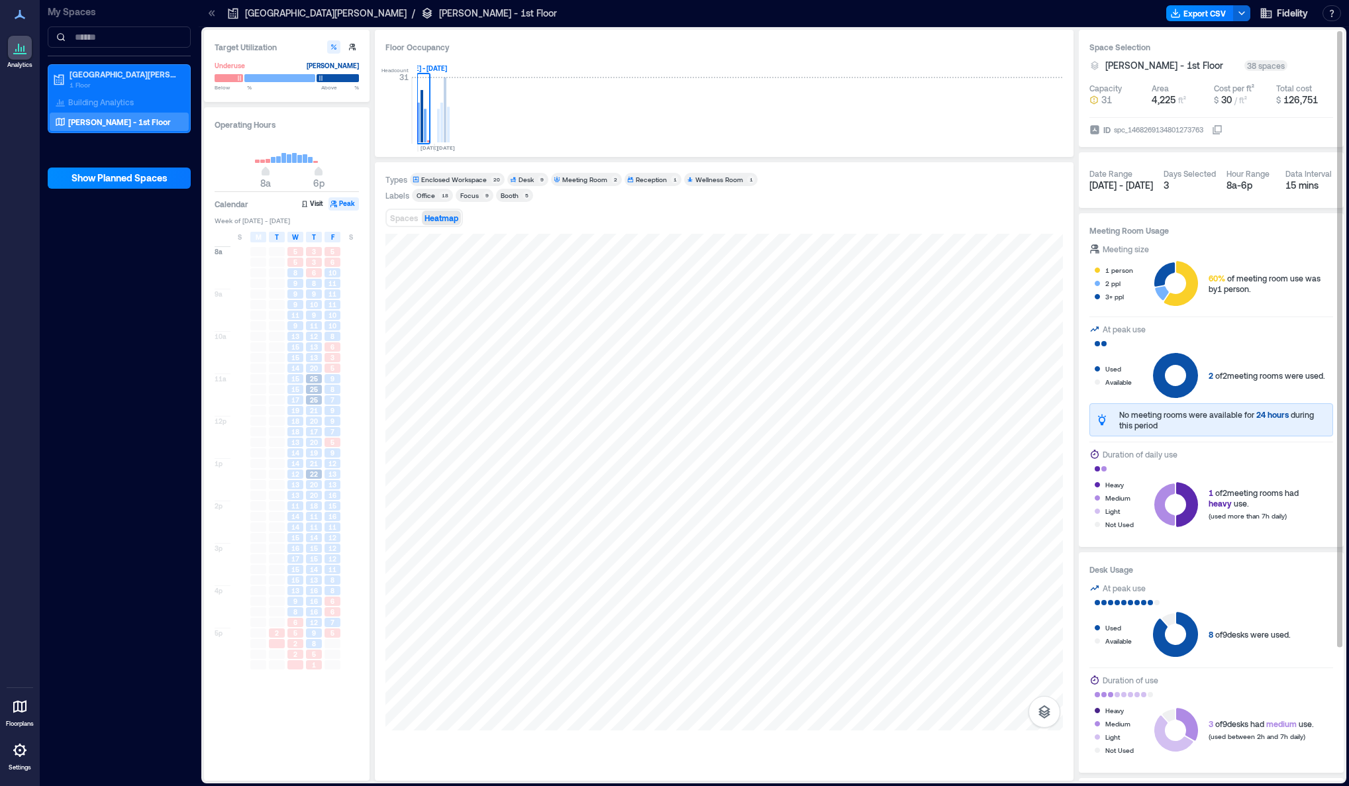
click at [432, 197] on div "Office" at bounding box center [426, 195] width 19 height 9
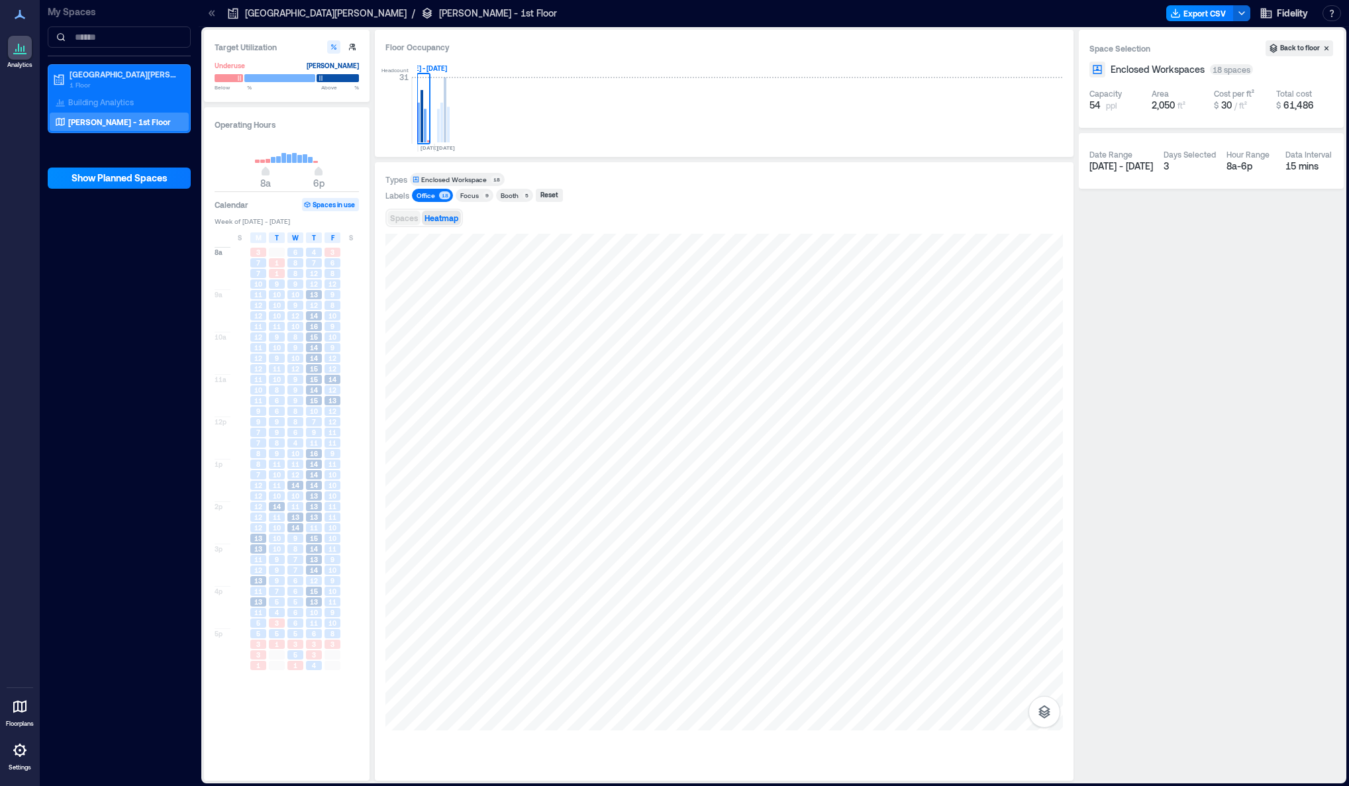
click at [410, 223] on span "Spaces" at bounding box center [404, 217] width 28 height 9
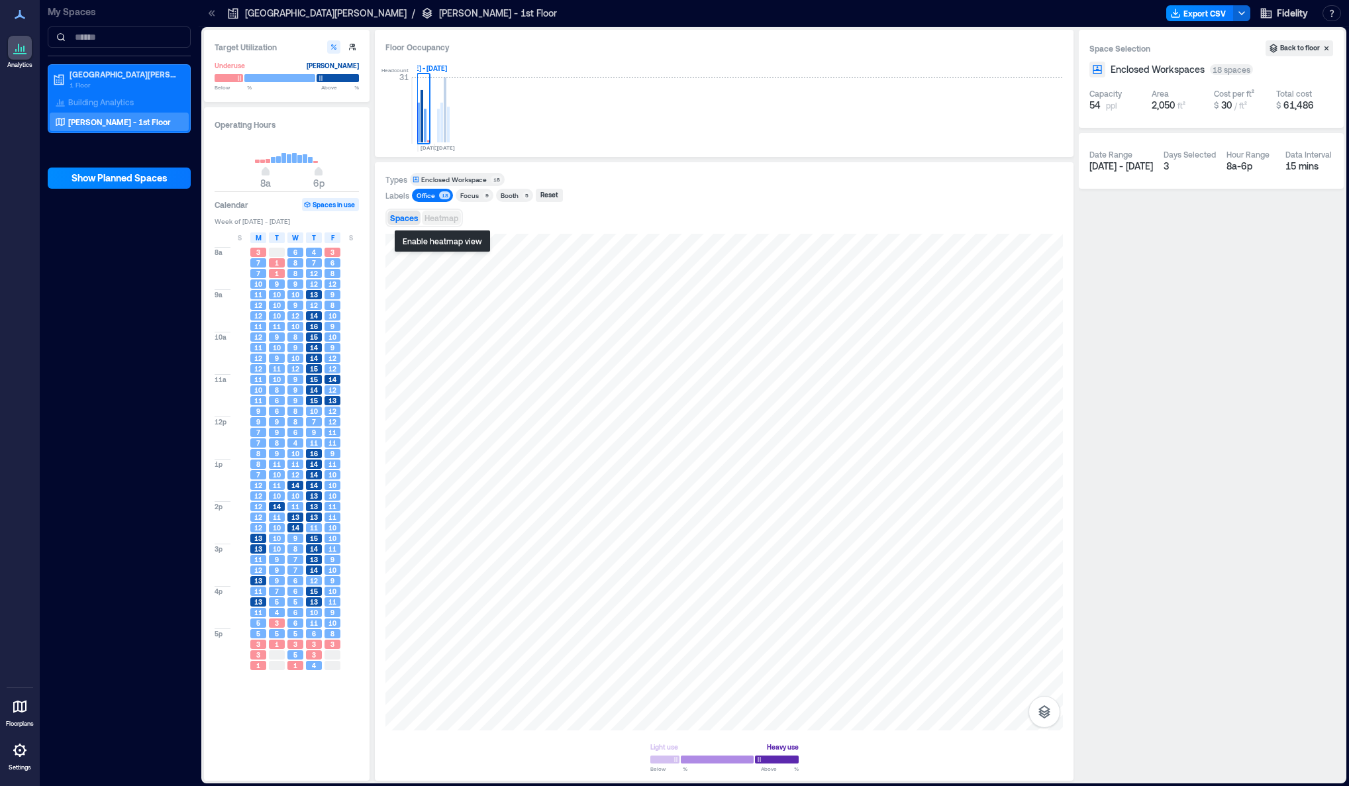
click at [436, 211] on button "Heatmap" at bounding box center [441, 218] width 39 height 15
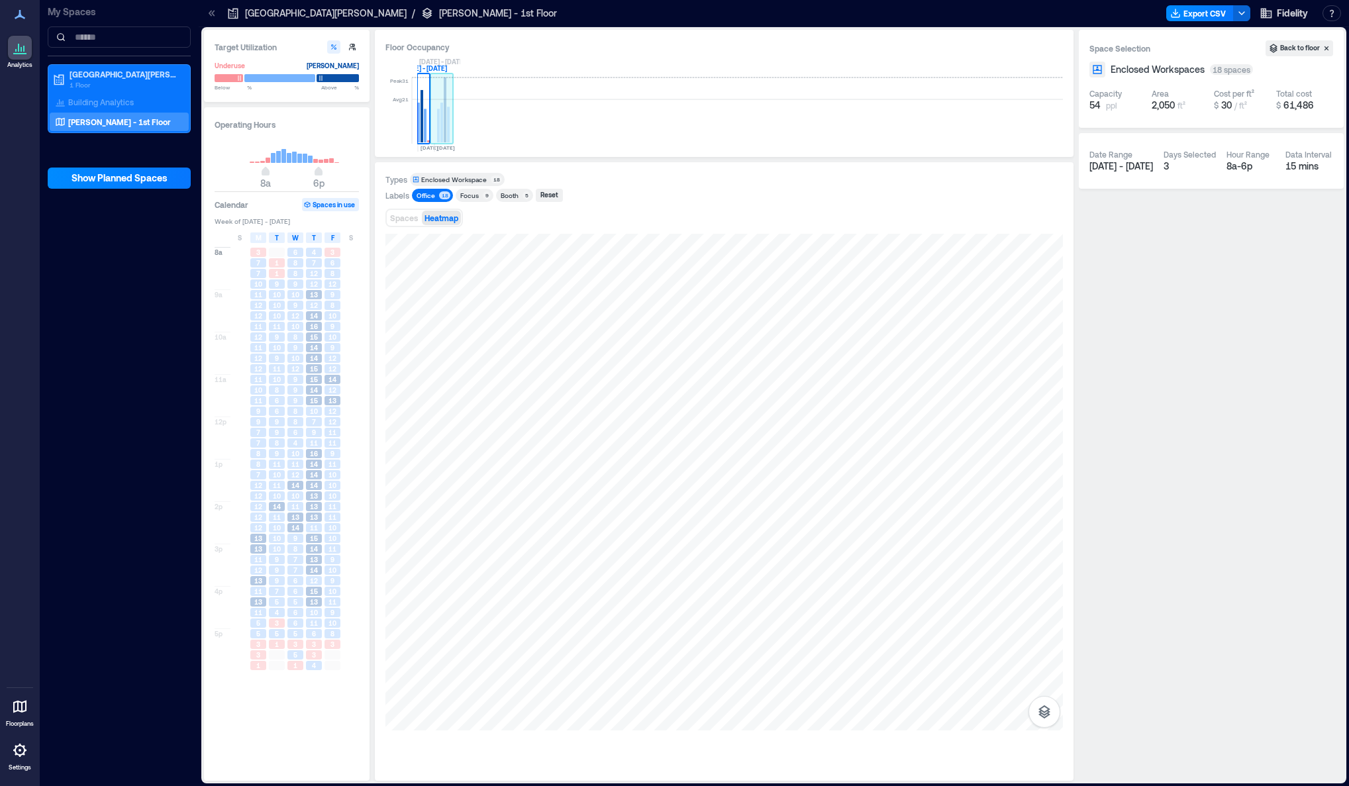
click at [446, 127] on rect at bounding box center [445, 109] width 3 height 65
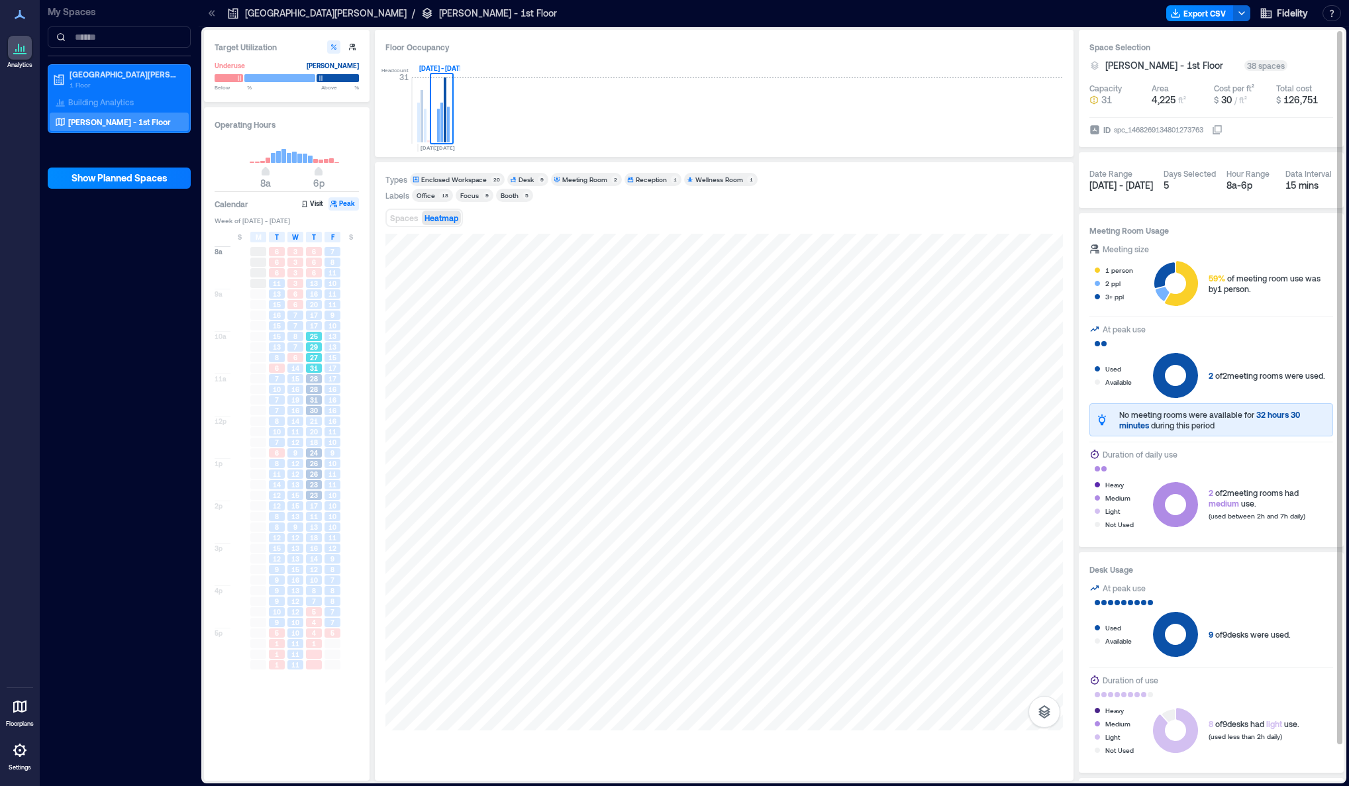
click at [314, 359] on span "27" at bounding box center [314, 357] width 8 height 9
click at [334, 410] on span "16" at bounding box center [332, 410] width 8 height 9
click at [335, 448] on div "10" at bounding box center [332, 442] width 19 height 11
click at [316, 363] on div "27" at bounding box center [314, 357] width 19 height 11
click at [1199, 15] on button "Export CSV" at bounding box center [1200, 13] width 68 height 16
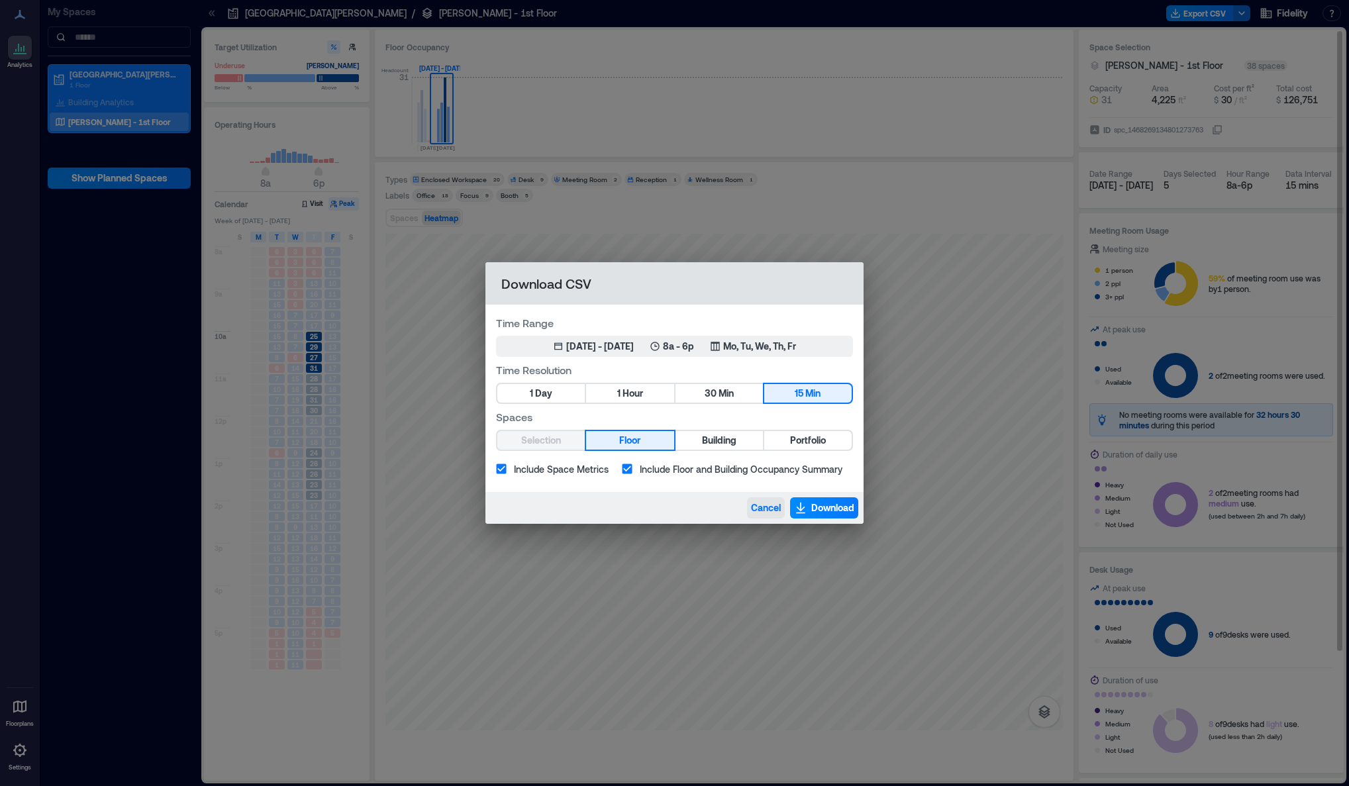
click at [764, 509] on span "Cancel" at bounding box center [766, 507] width 30 height 13
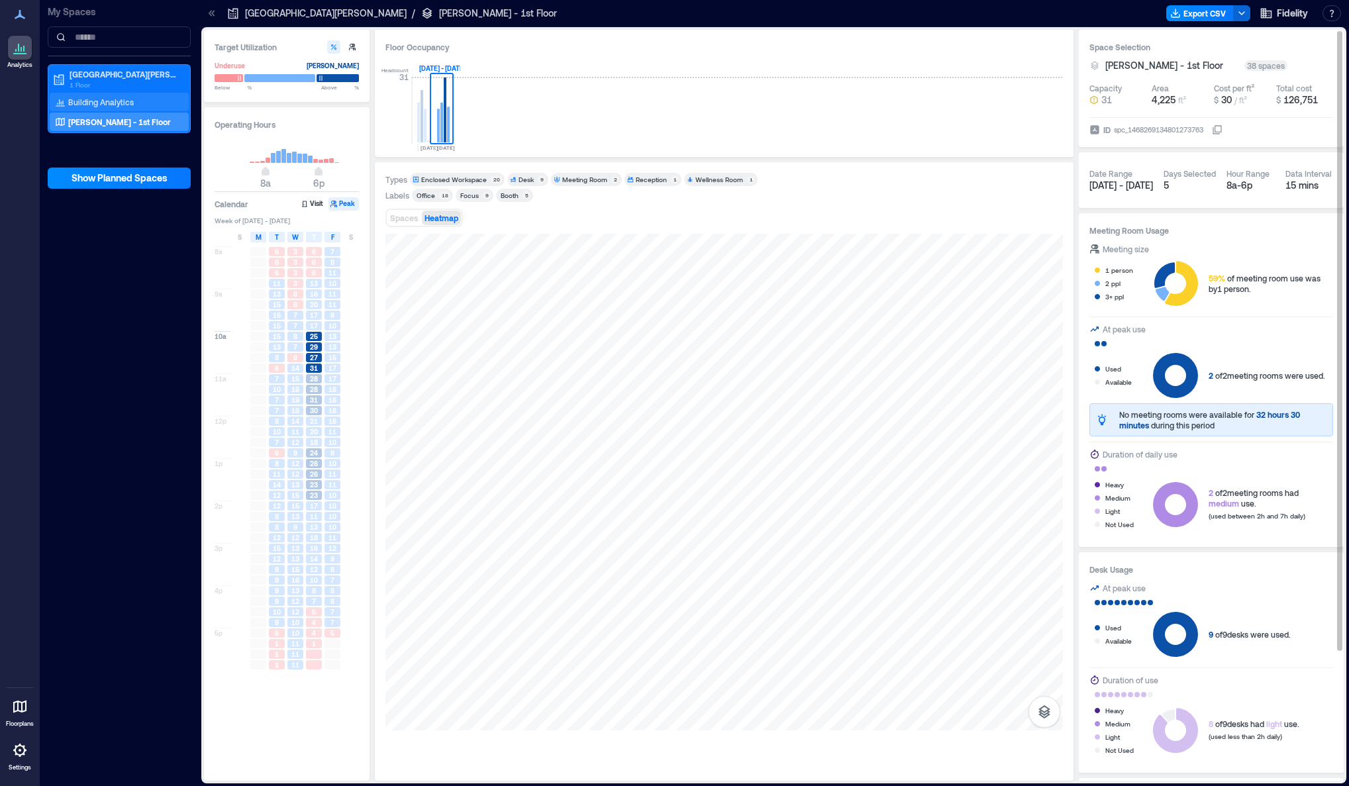
click at [91, 101] on p "Building Analytics" at bounding box center [101, 102] width 66 height 11
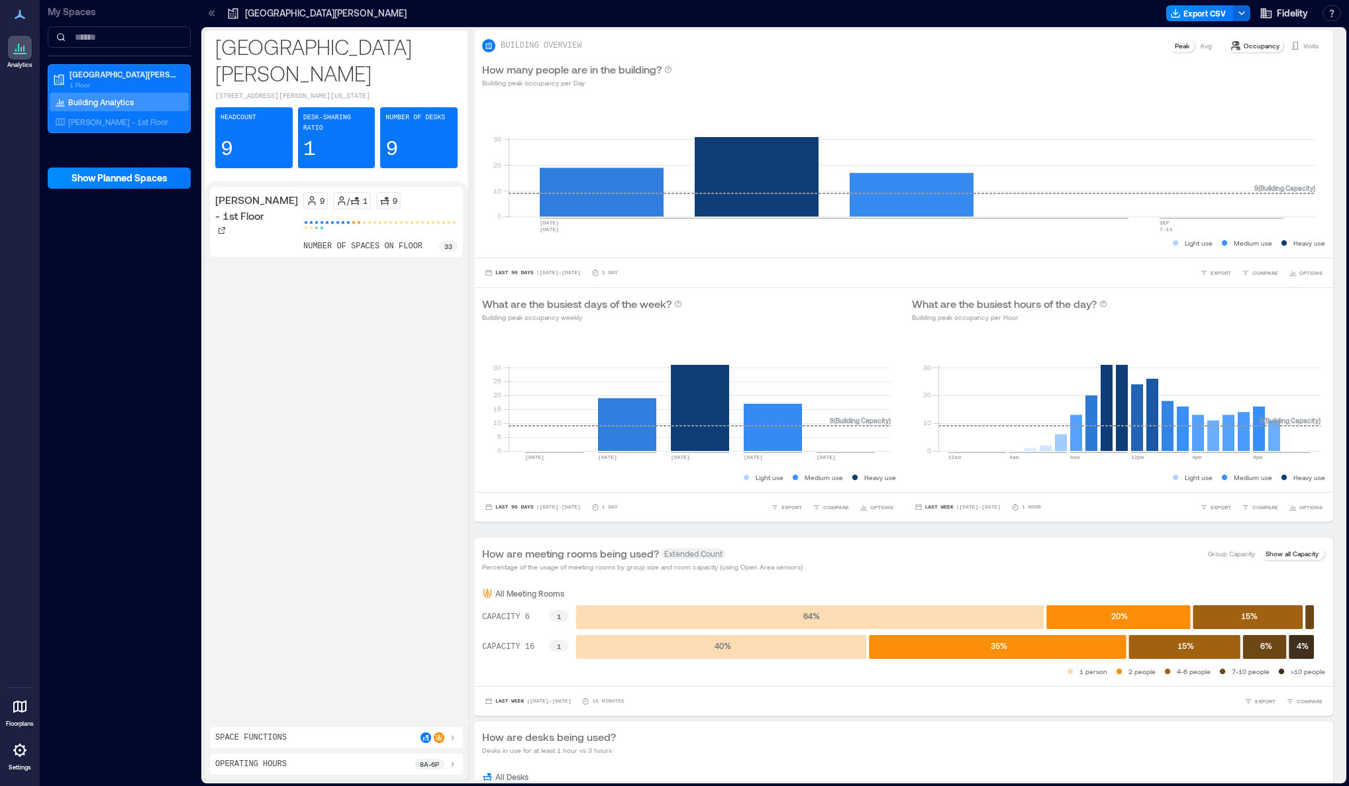
click at [914, 4] on div at bounding box center [788, 13] width 745 height 21
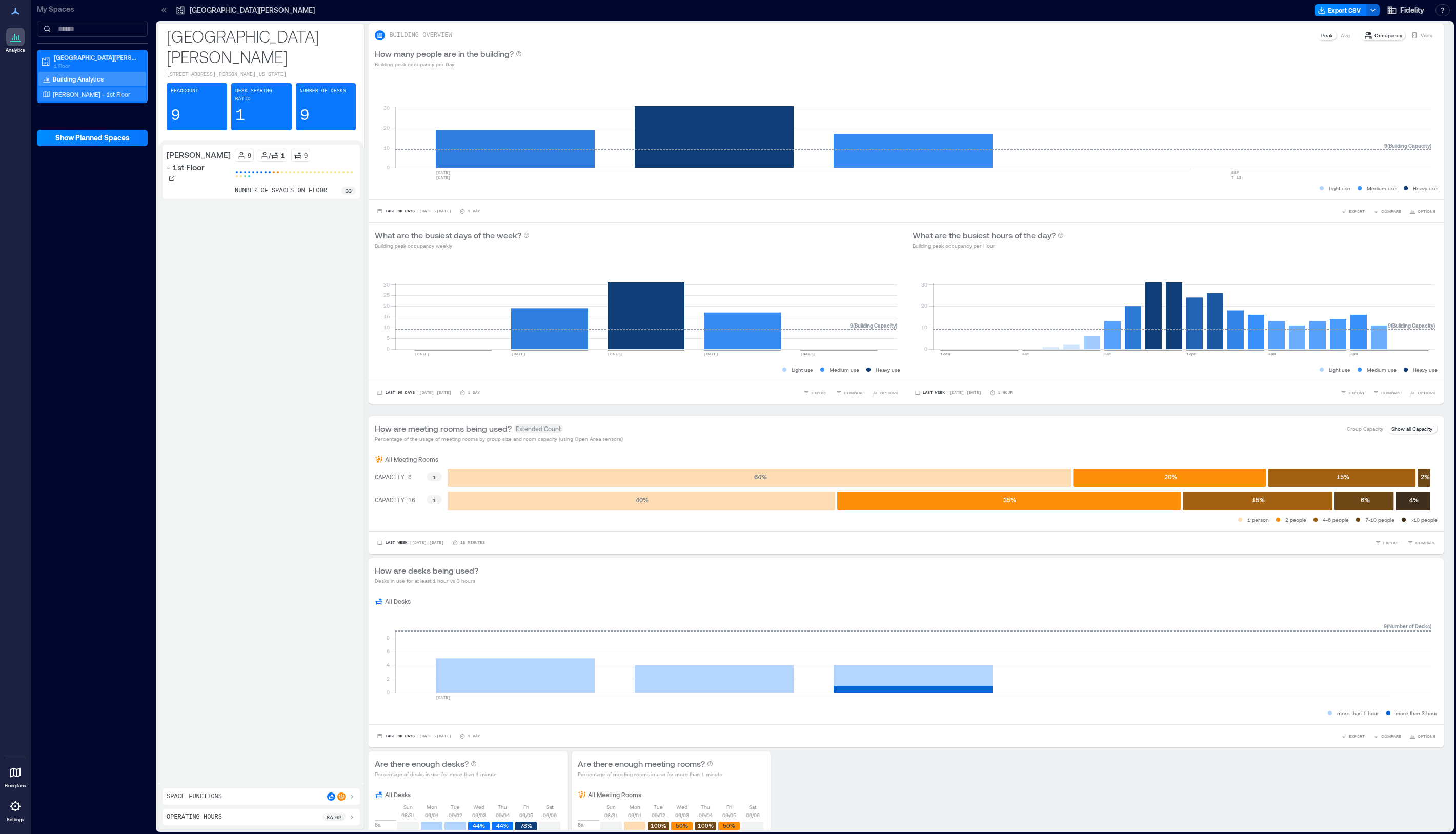
click at [105, 97] on p "[PERSON_NAME] - 1st Floor" at bounding box center [91, 94] width 77 height 9
